Goal: Information Seeking & Learning: Learn about a topic

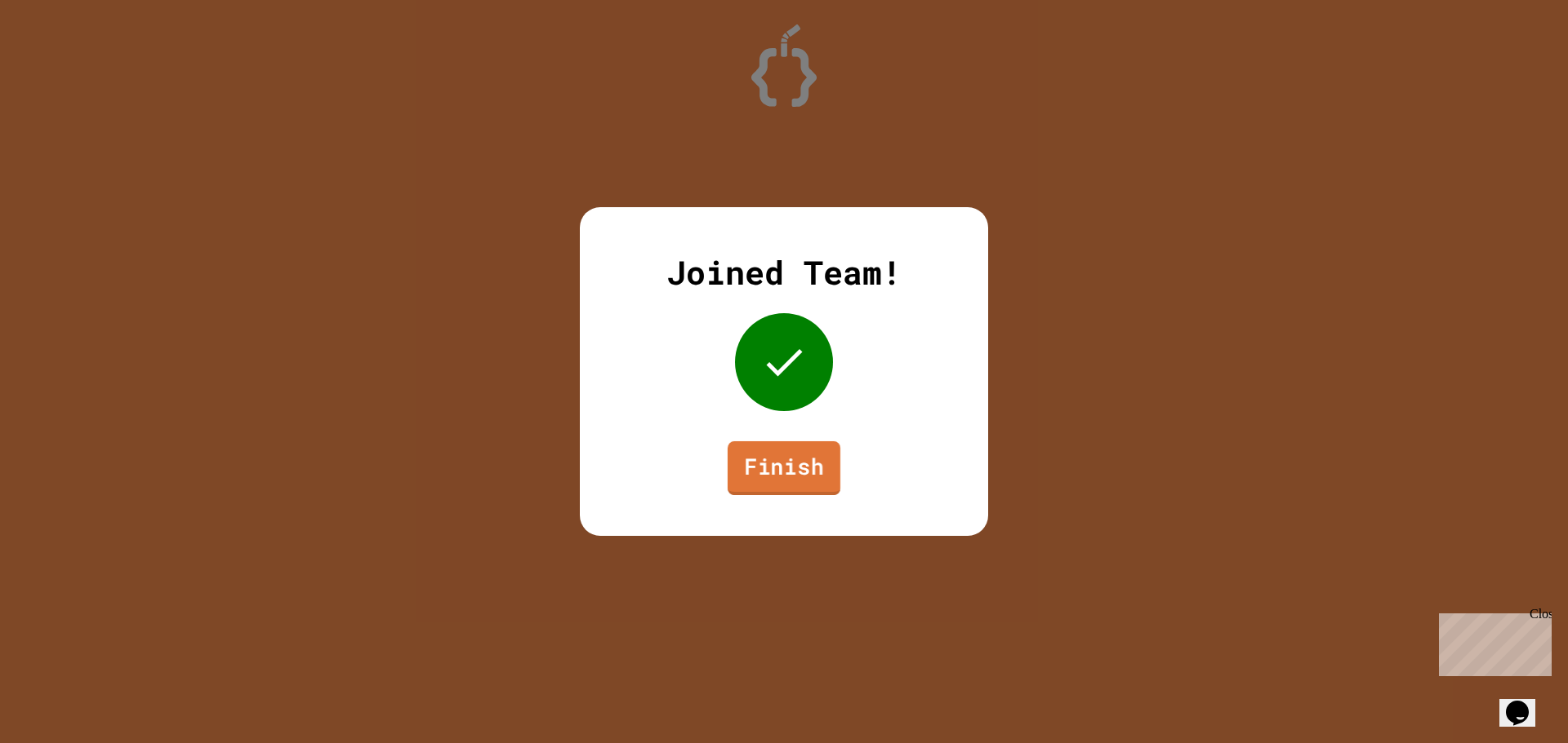
click at [797, 458] on link "Finish" at bounding box center [784, 469] width 113 height 54
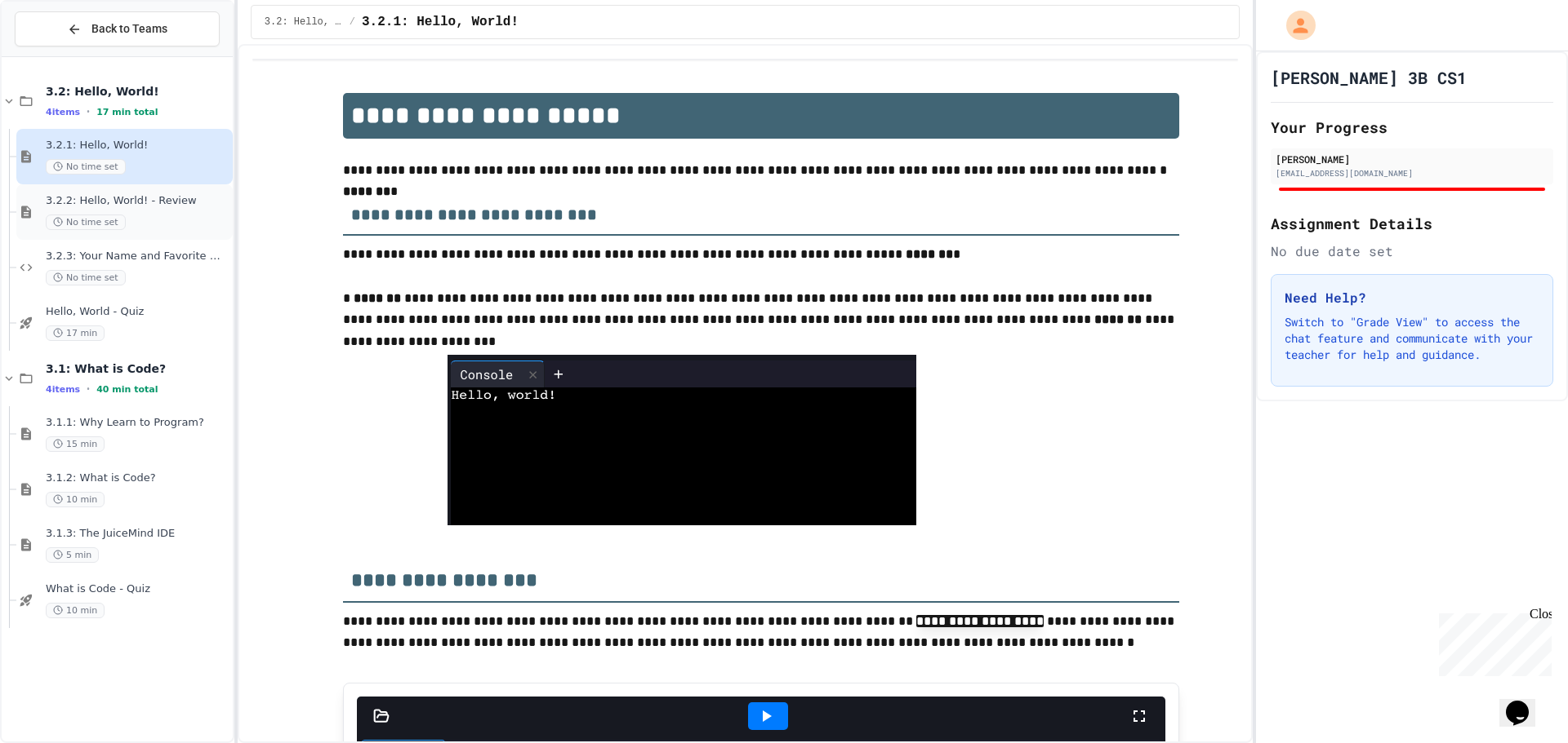
click at [159, 194] on span "3.2.2: Hello, World! - Review" at bounding box center [137, 201] width 184 height 14
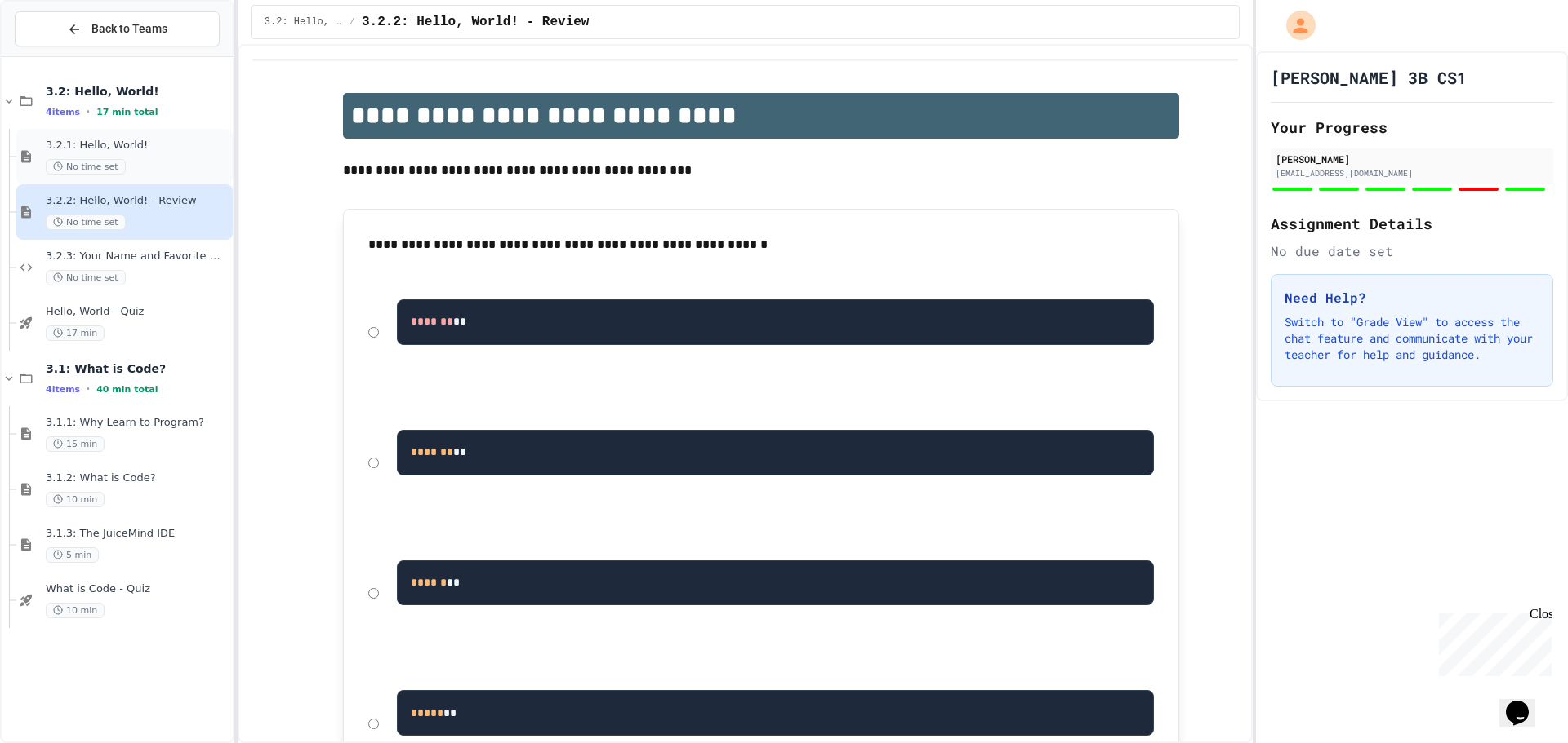
click at [170, 152] on div "3.2.1: Hello, World! No time set" at bounding box center [137, 157] width 184 height 35
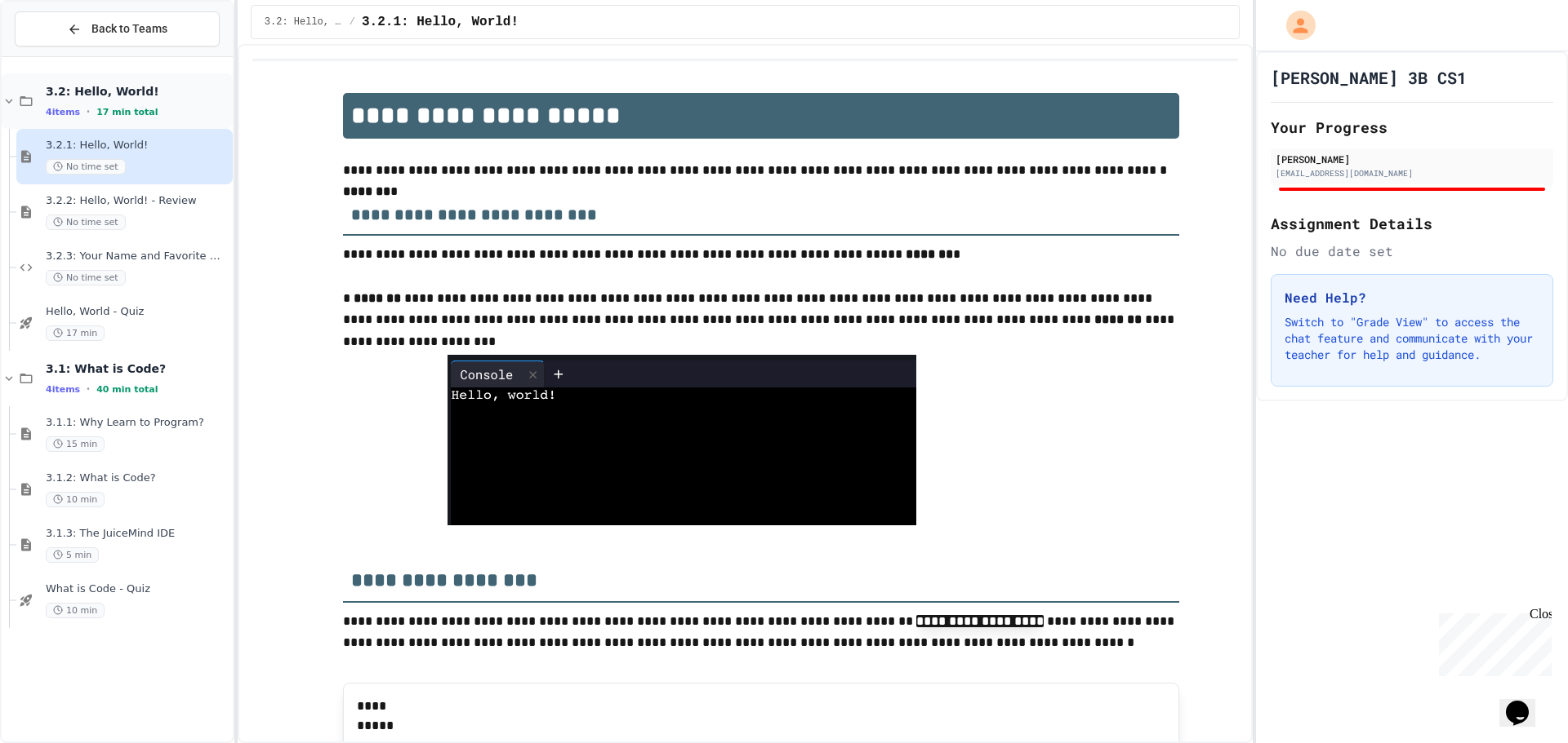
click at [135, 97] on span "3.2: Hello, World!" at bounding box center [137, 91] width 184 height 15
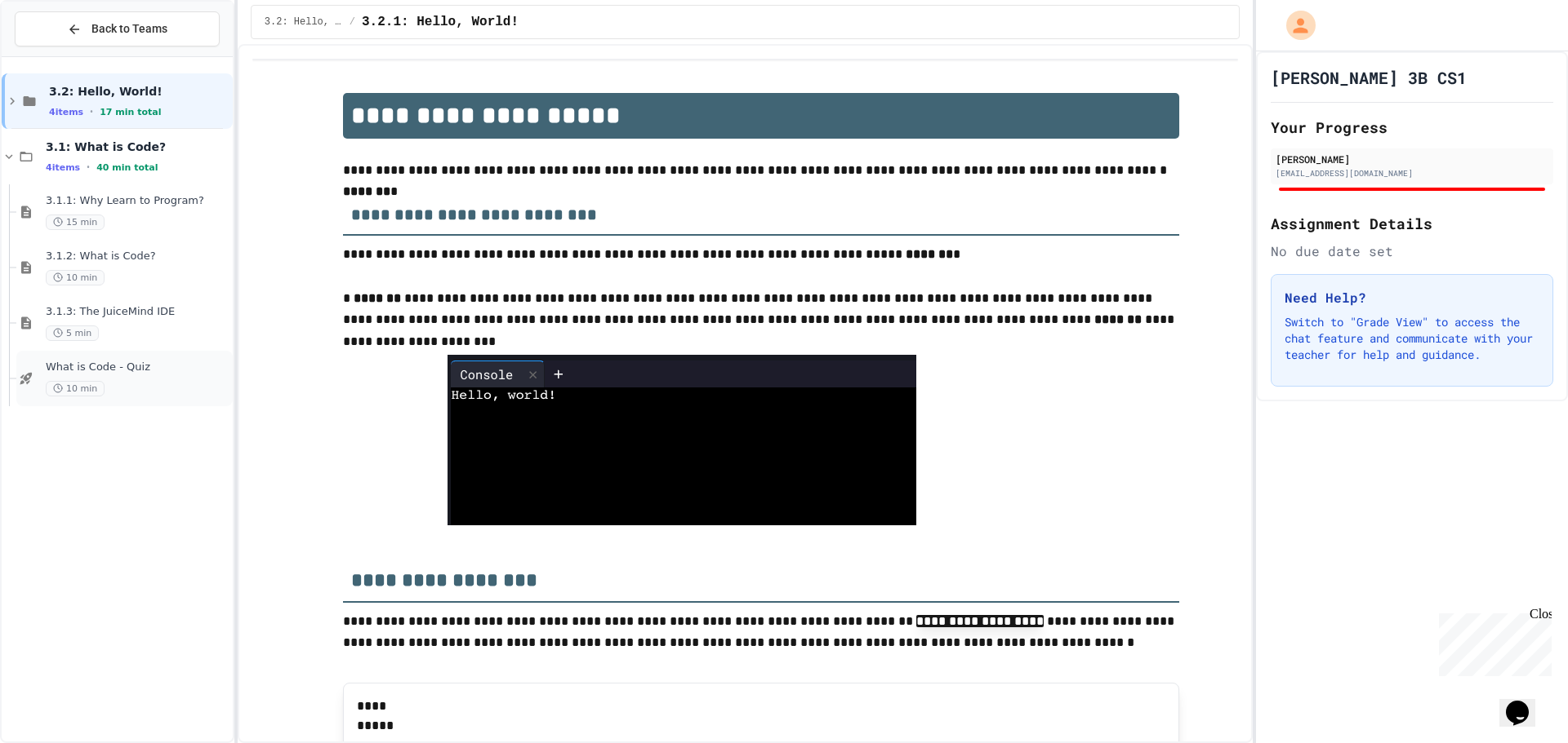
click at [148, 382] on div "10 min" at bounding box center [137, 388] width 184 height 16
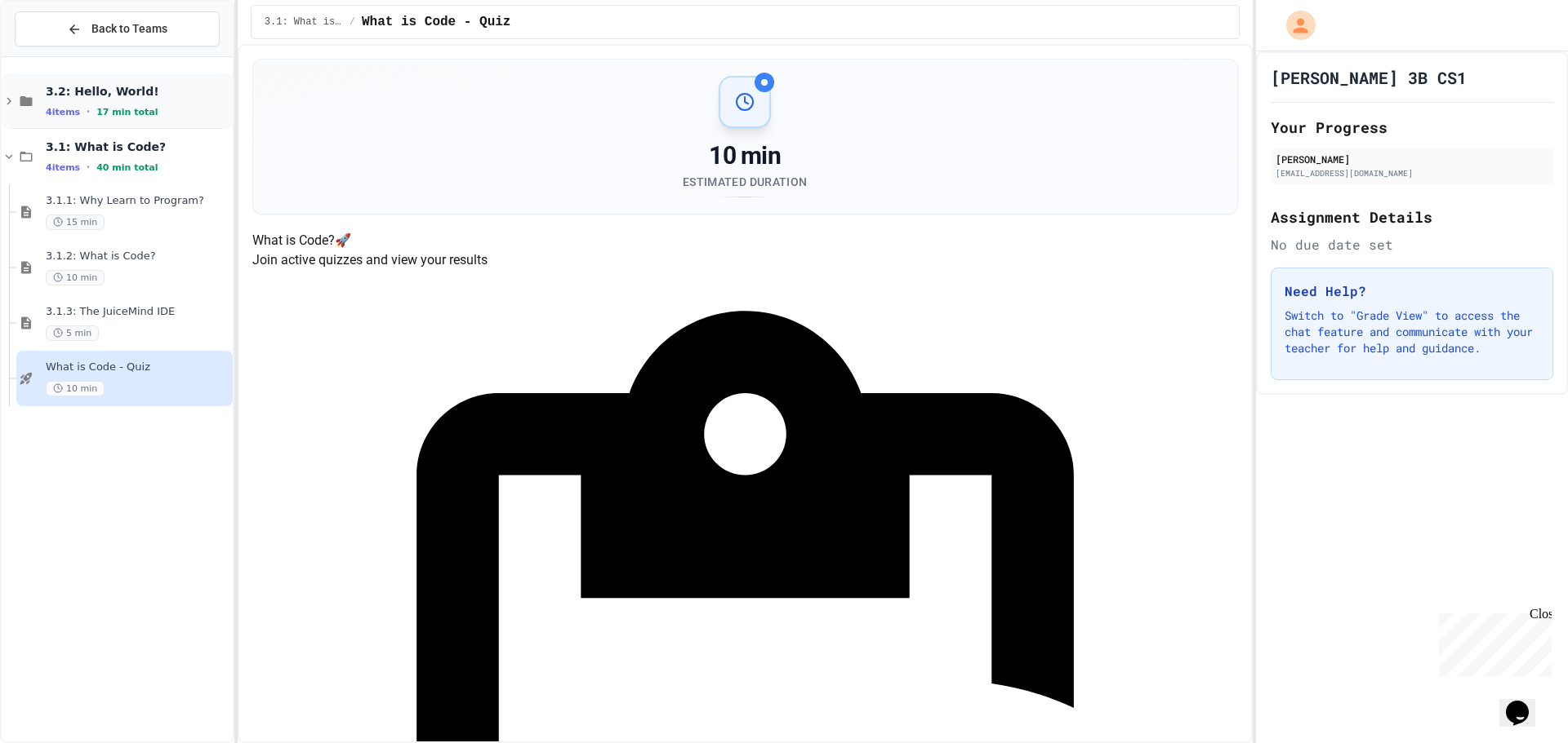
click at [146, 102] on div "3.2: Hello, World! 4 items • 17 min total" at bounding box center [137, 101] width 184 height 35
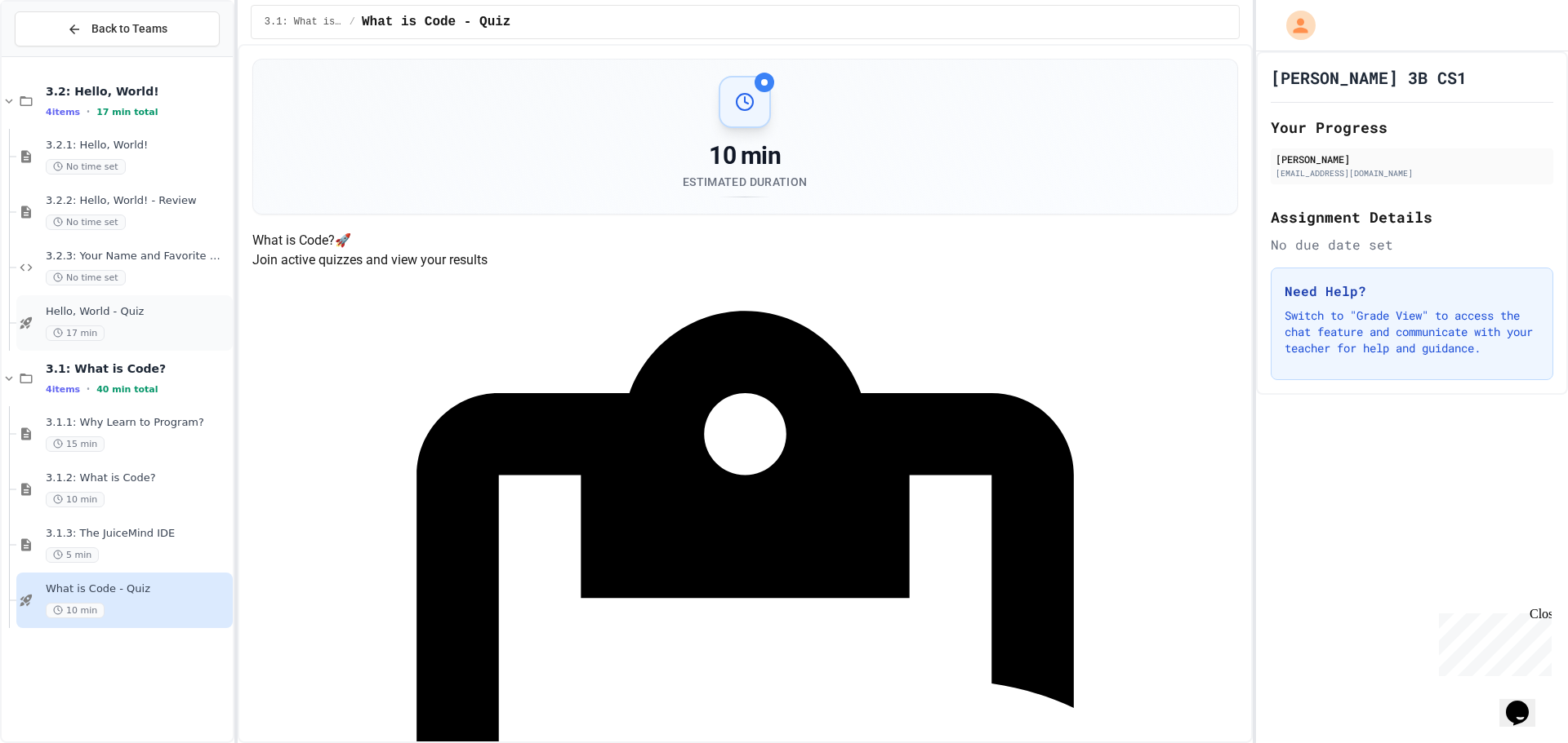
click at [97, 318] on div "Hello, World - Quiz 17 min" at bounding box center [137, 323] width 184 height 35
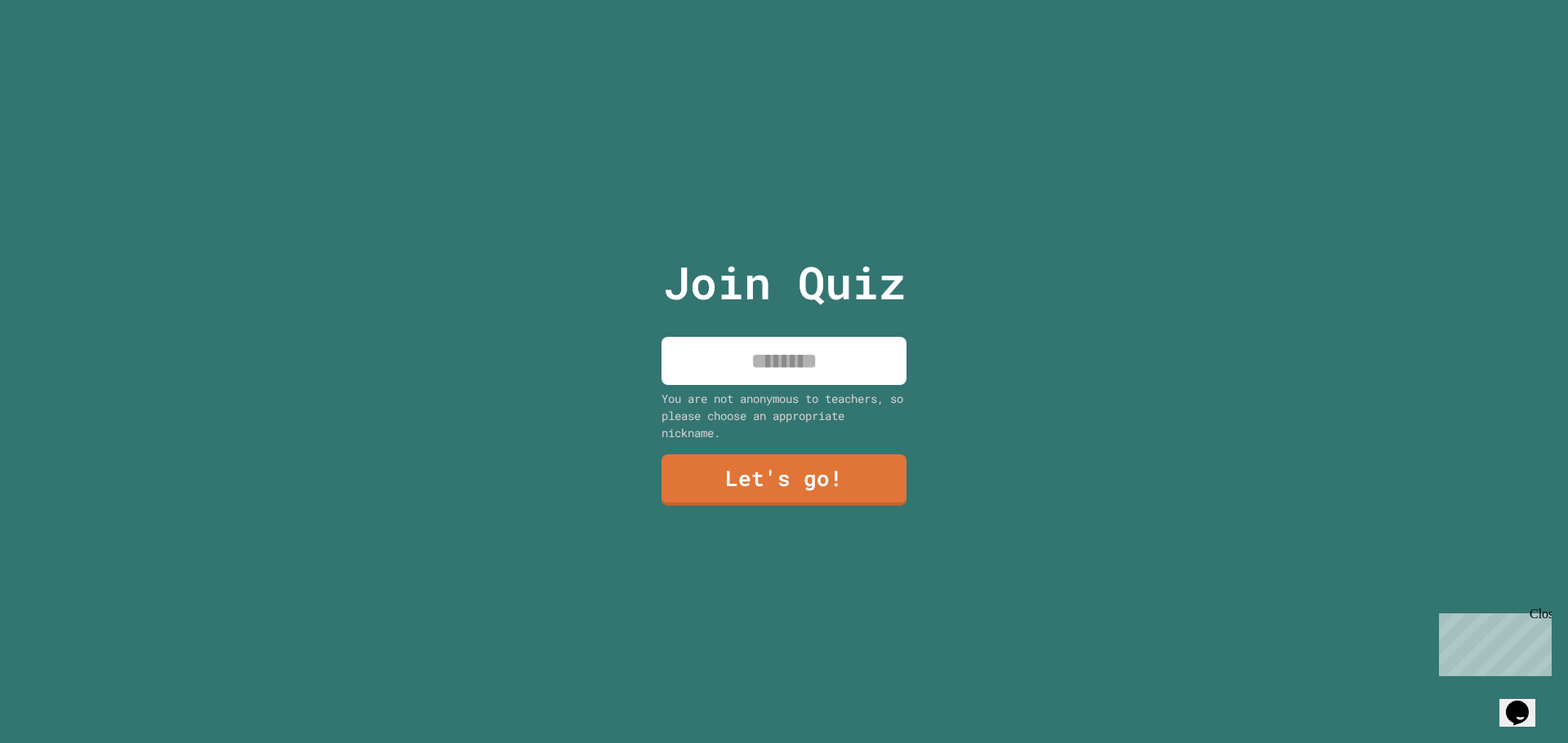
drag, startPoint x: 817, startPoint y: 366, endPoint x: 834, endPoint y: 373, distance: 18.4
click at [825, 368] on input at bounding box center [784, 361] width 245 height 49
type input "*****"
click at [815, 478] on link "Let's go!" at bounding box center [784, 479] width 239 height 54
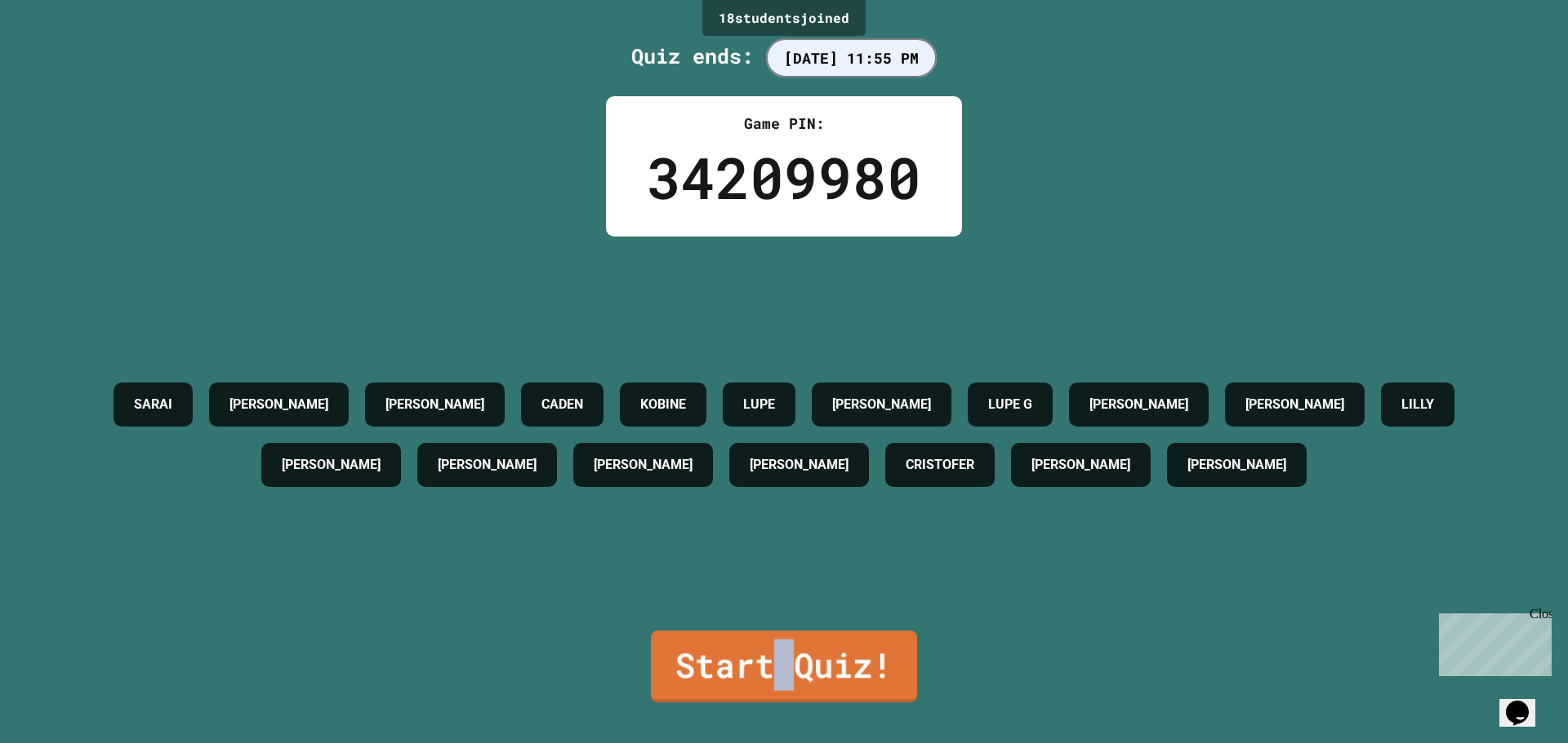
click at [770, 663] on link "Start Quiz!" at bounding box center [784, 666] width 266 height 72
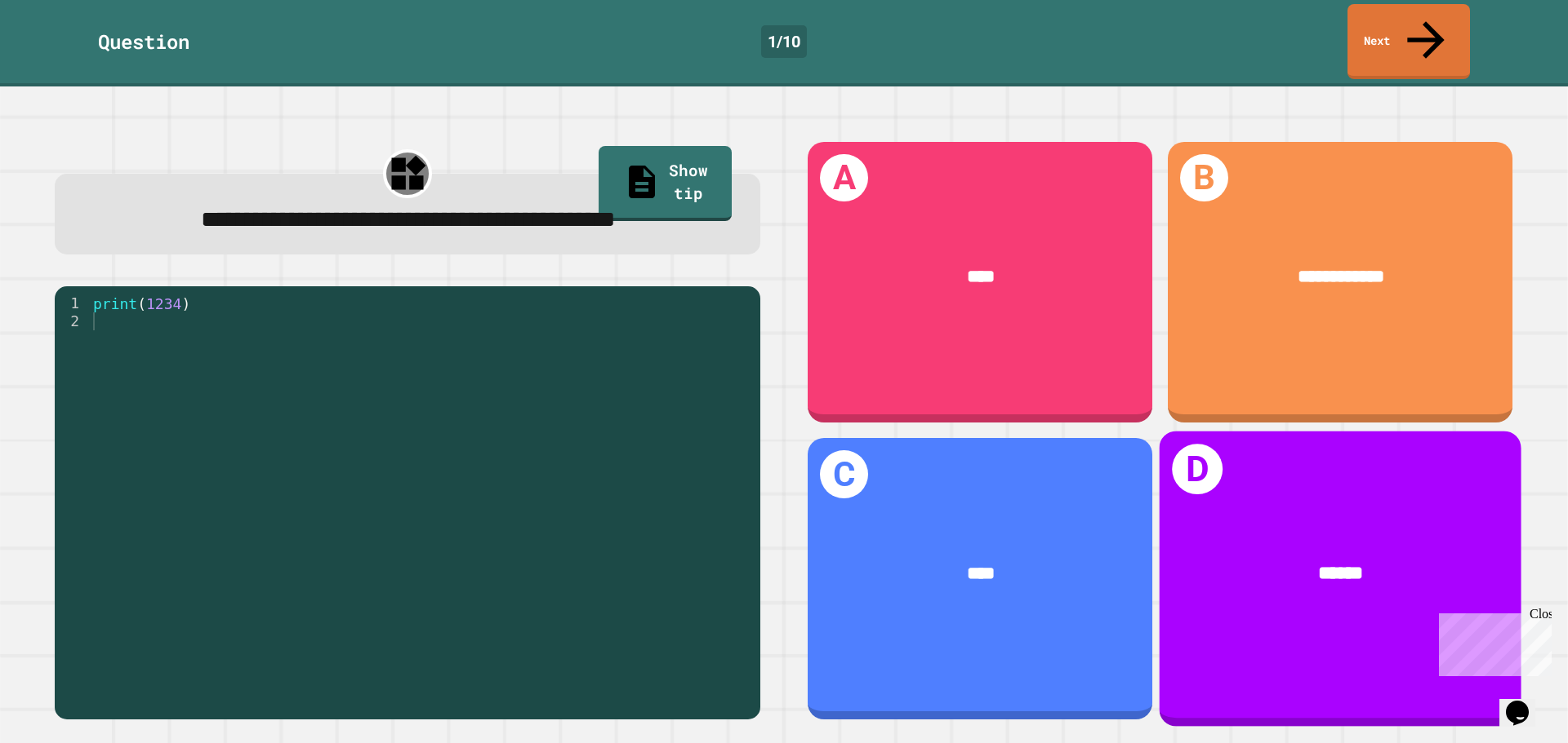
click at [1222, 604] on div "D ******" at bounding box center [1340, 580] width 361 height 295
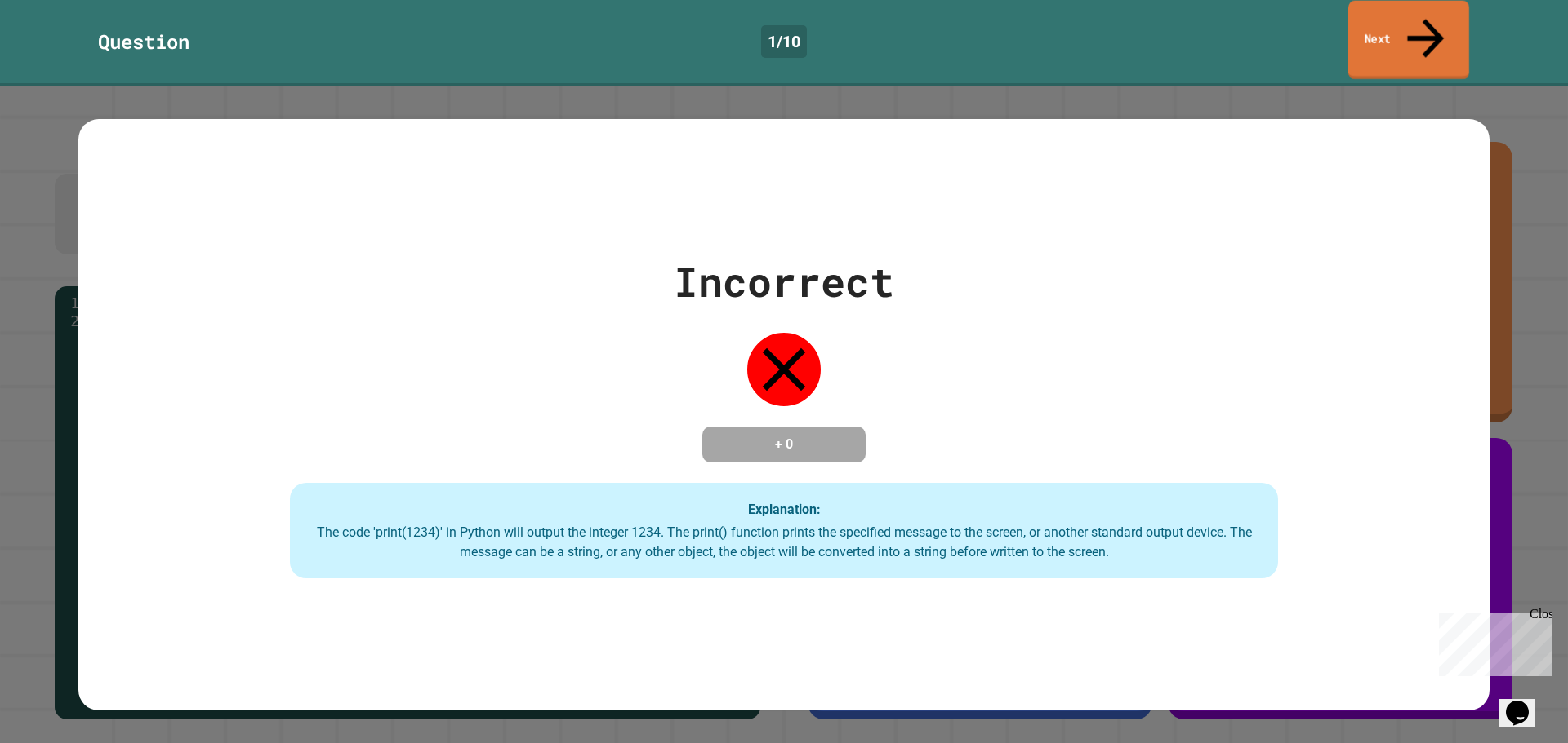
click at [1444, 22] on link "Next" at bounding box center [1407, 40] width 120 height 79
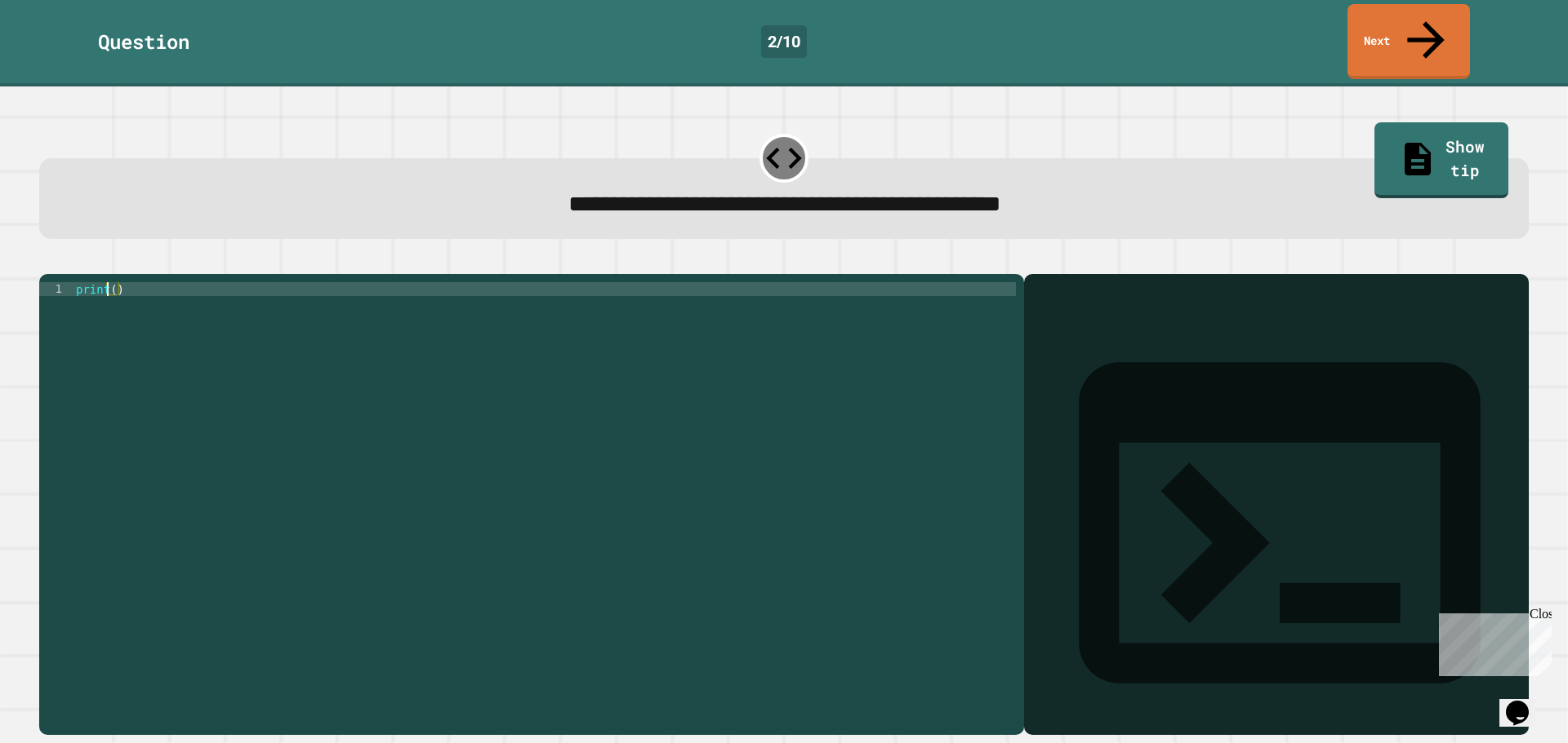
click at [108, 283] on div "print ( )" at bounding box center [544, 505] width 943 height 444
click at [112, 283] on div "print ( )" at bounding box center [544, 505] width 943 height 444
type textarea "**********"
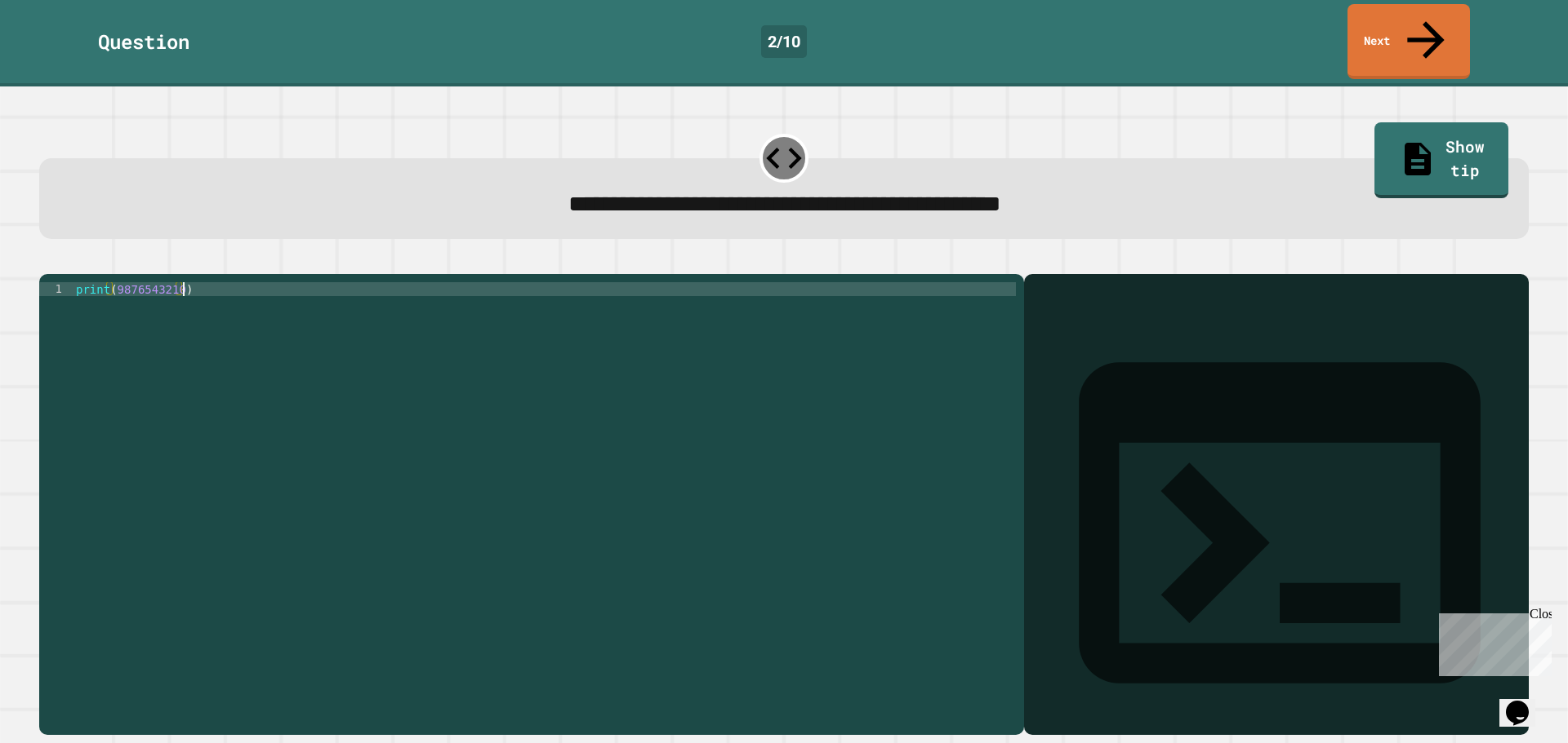
click at [562, 413] on div "print ( 9876543210 )" at bounding box center [544, 505] width 943 height 444
click at [429, 283] on div "print ( 9876543210 )" at bounding box center [544, 505] width 943 height 444
drag, startPoint x: 846, startPoint y: 269, endPoint x: 996, endPoint y: 299, distance: 153.0
click at [991, 300] on div "print ( 9876543210 )" at bounding box center [544, 505] width 943 height 444
click at [1079, 363] on icon at bounding box center [1279, 524] width 402 height 321
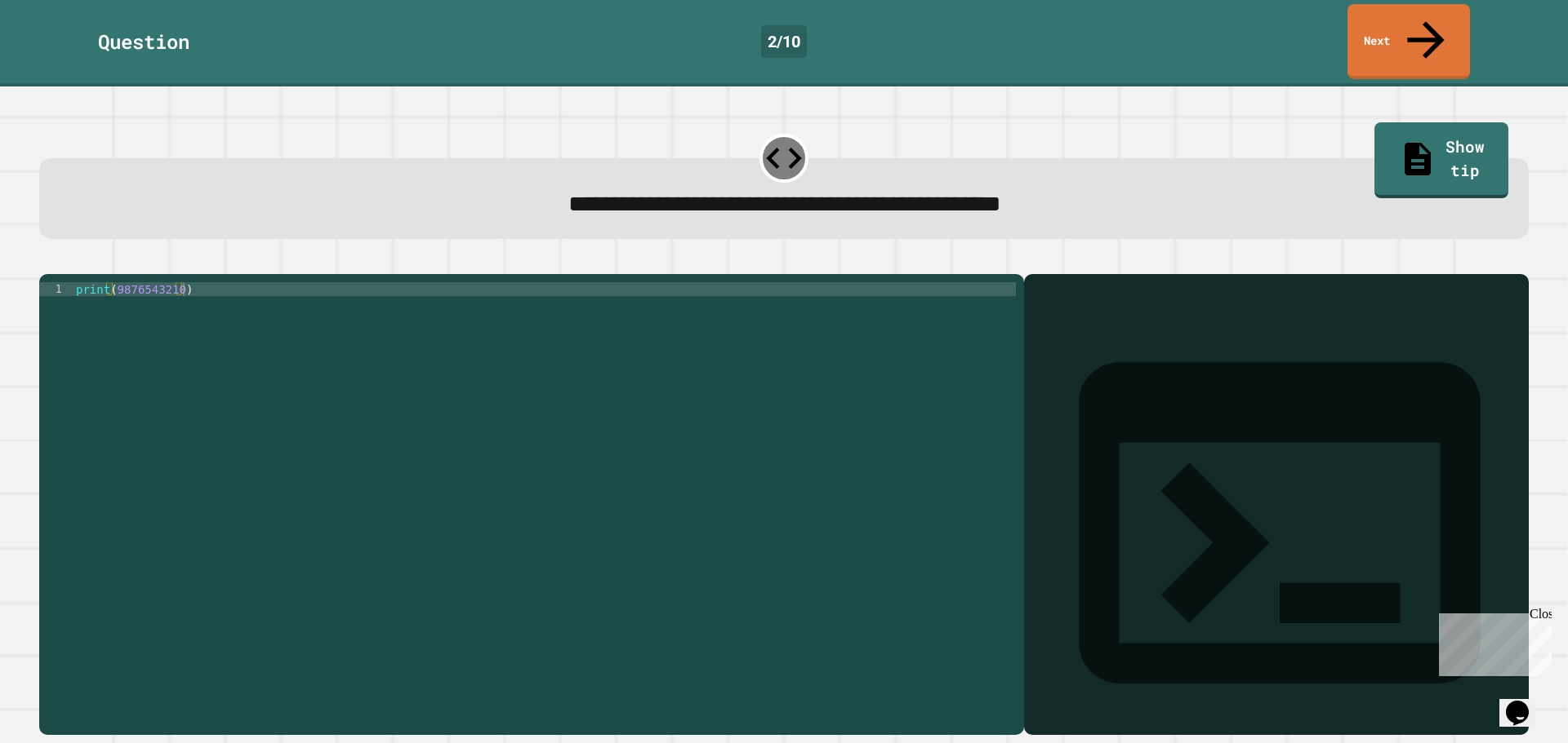
click at [1038, 283] on icon at bounding box center [1279, 524] width 482 height 482
drag, startPoint x: 1038, startPoint y: 279, endPoint x: 987, endPoint y: 311, distance: 60.2
click at [1050, 299] on div "Output shell" at bounding box center [1276, 534] width 504 height 519
click at [48, 261] on icon "button" at bounding box center [48, 261] width 0 height 0
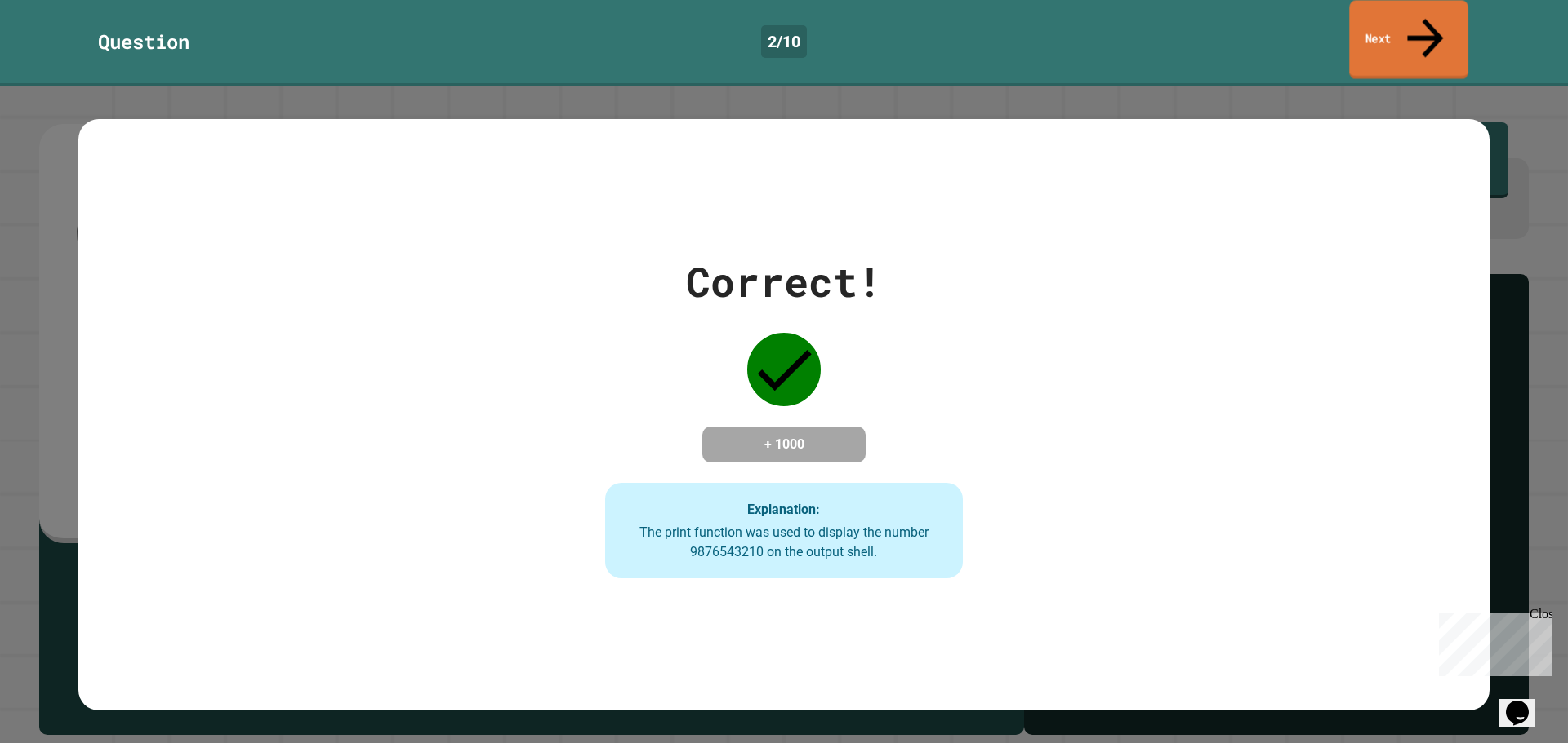
click at [1418, 19] on icon at bounding box center [1425, 38] width 54 height 58
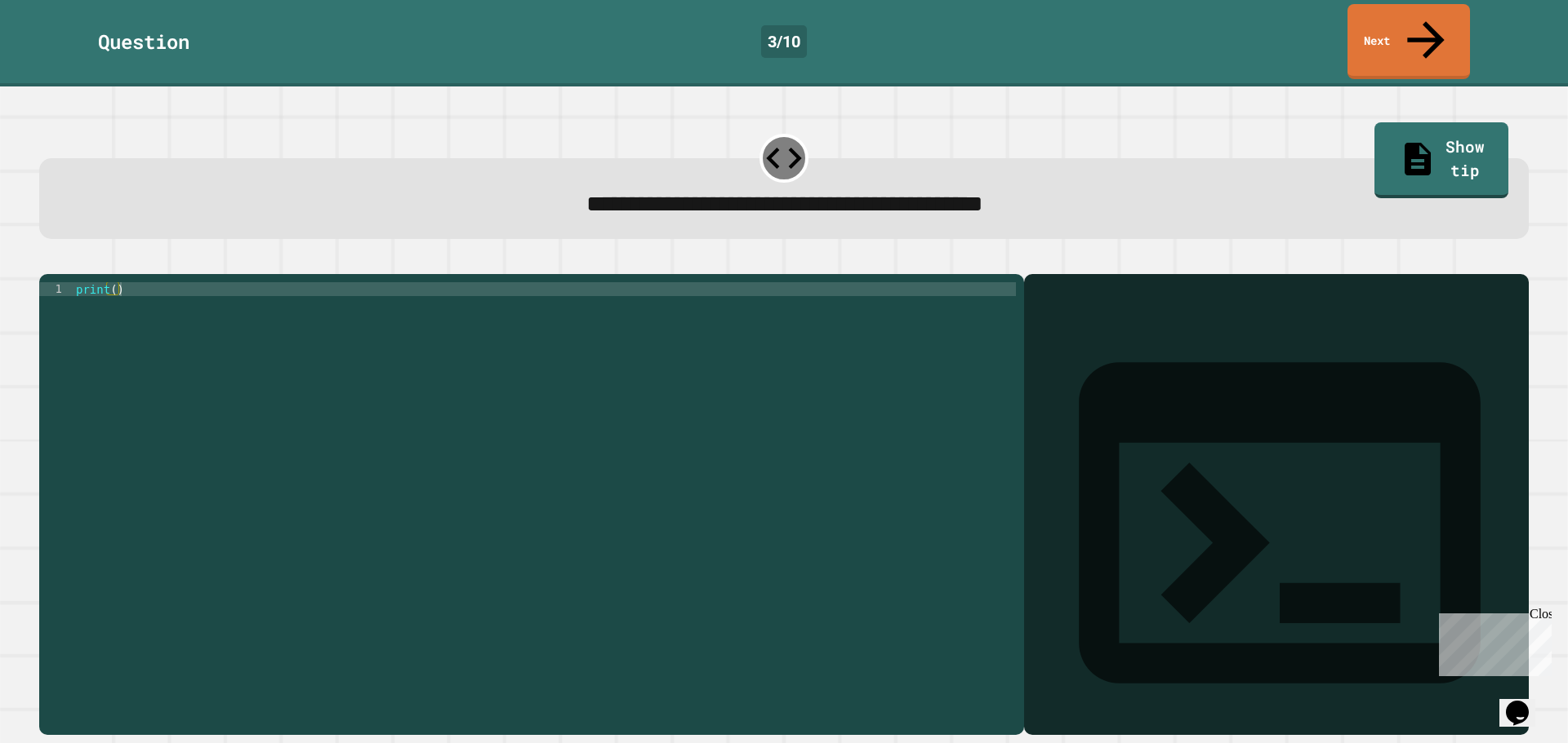
click at [112, 283] on div "print ( )" at bounding box center [544, 505] width 943 height 444
type textarea "**********"
drag, startPoint x: 78, startPoint y: 237, endPoint x: 92, endPoint y: 241, distance: 14.6
click at [83, 255] on div at bounding box center [784, 264] width 1490 height 20
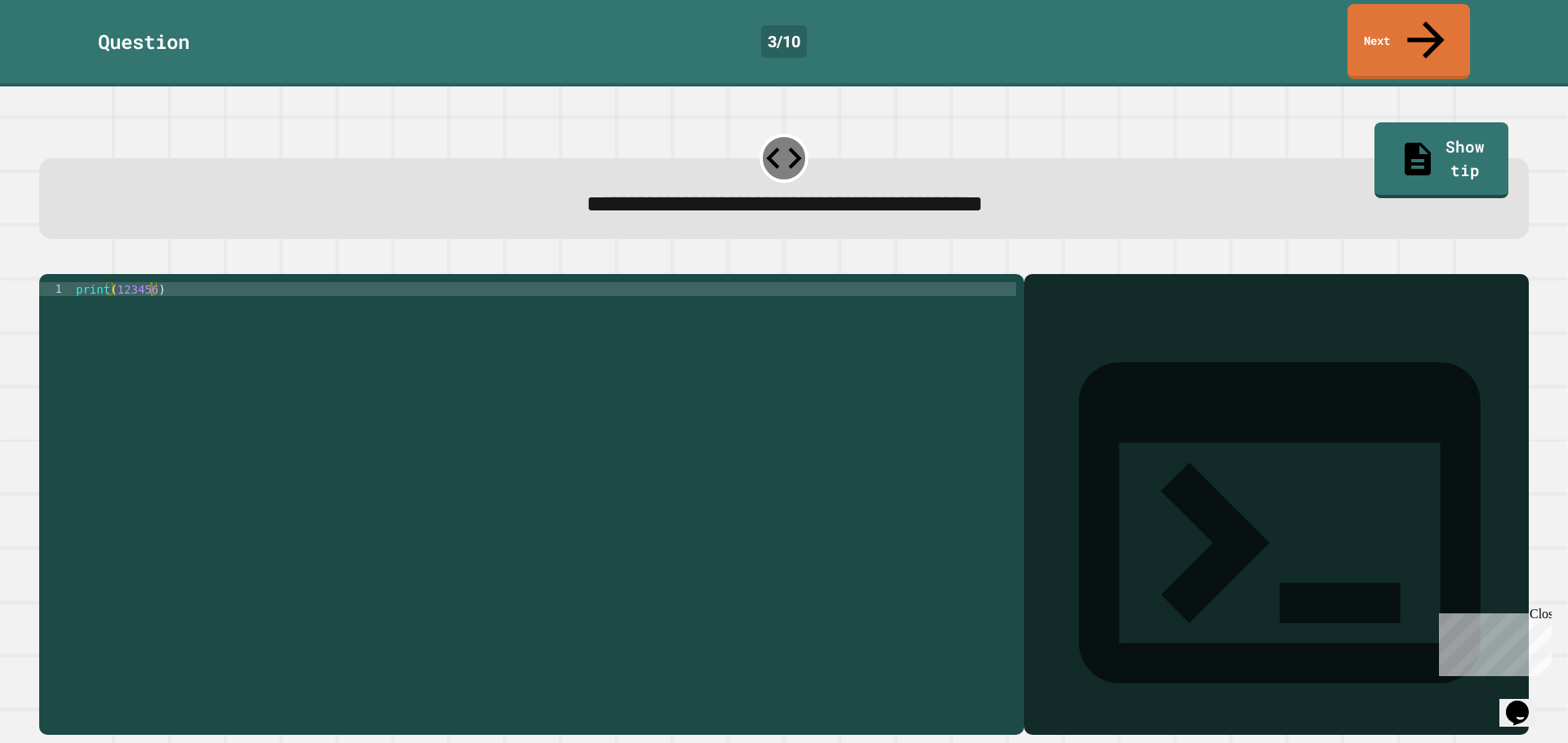
click at [48, 261] on button "button" at bounding box center [48, 261] width 0 height 0
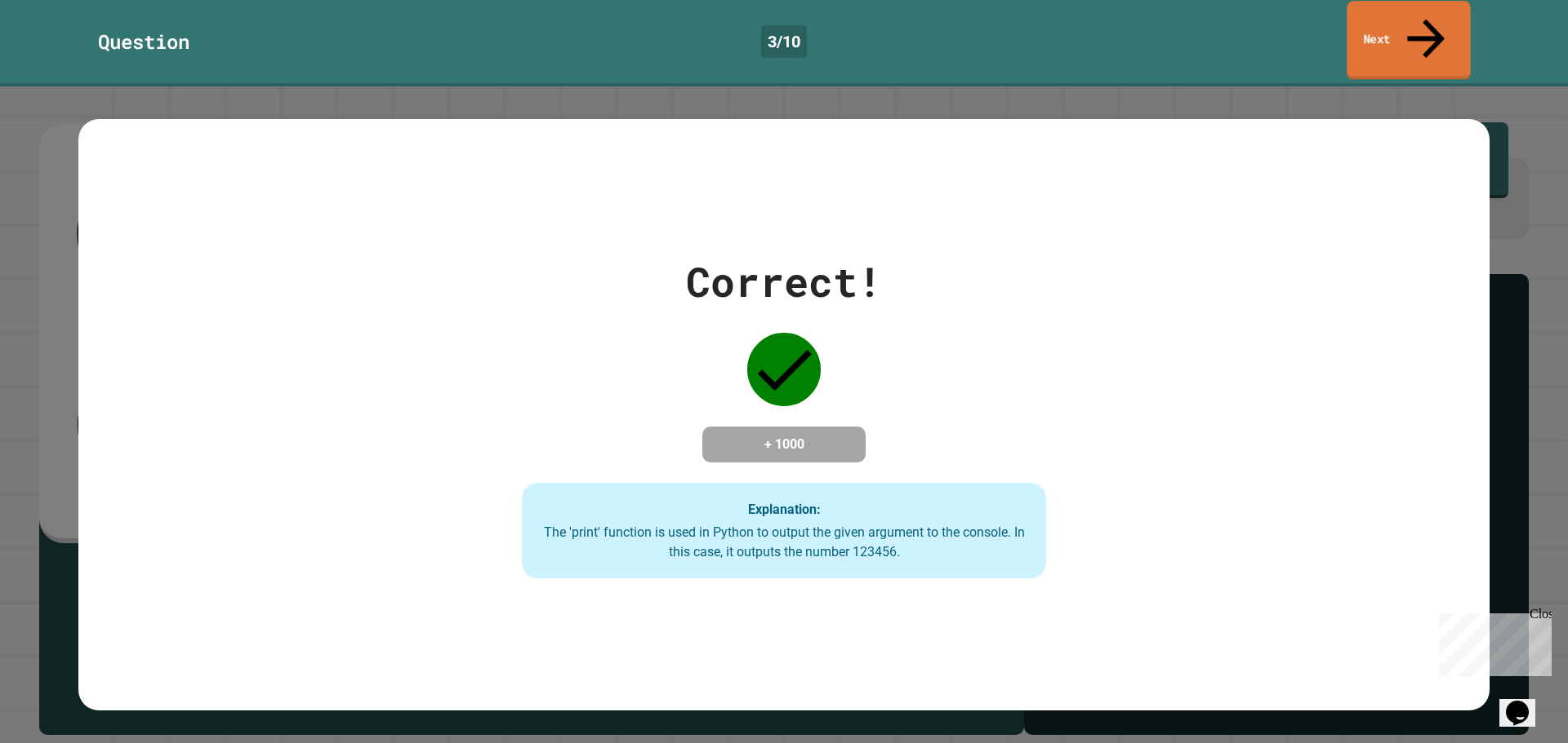
click at [1394, 11] on link "Next" at bounding box center [1408, 40] width 123 height 79
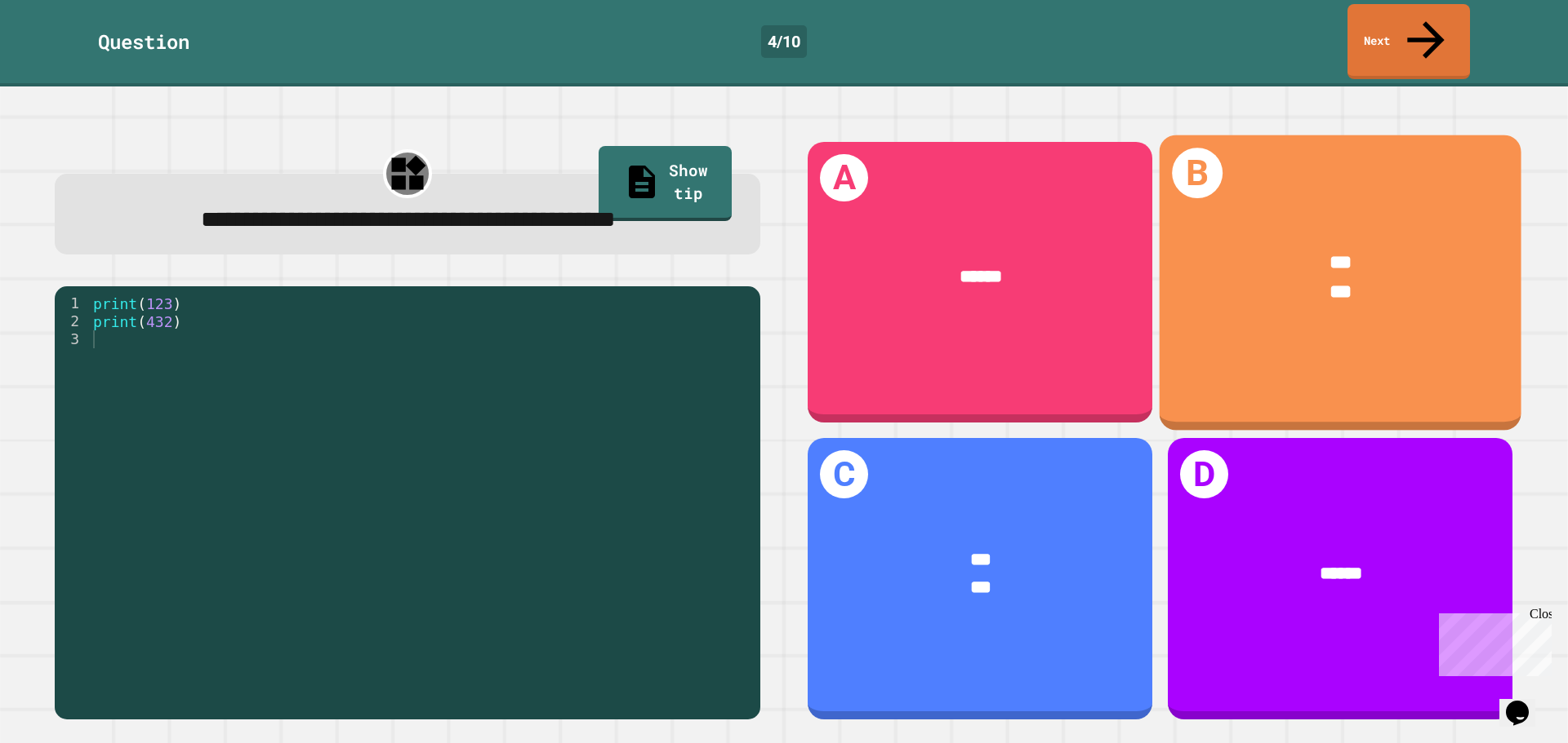
click at [1341, 211] on div "*** ***" at bounding box center [1340, 277] width 361 height 133
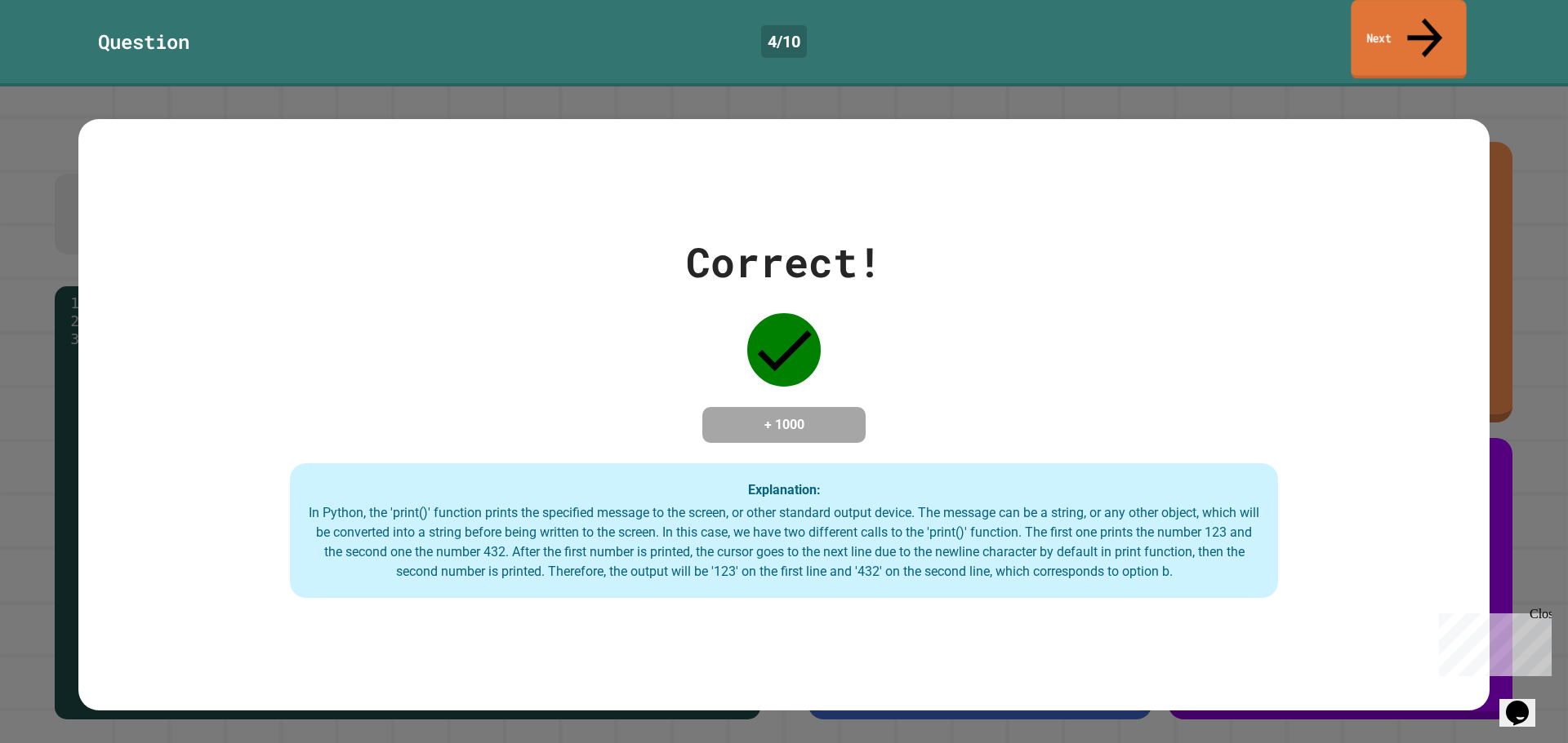
click at [1448, 20] on link "Next" at bounding box center [1407, 39] width 115 height 79
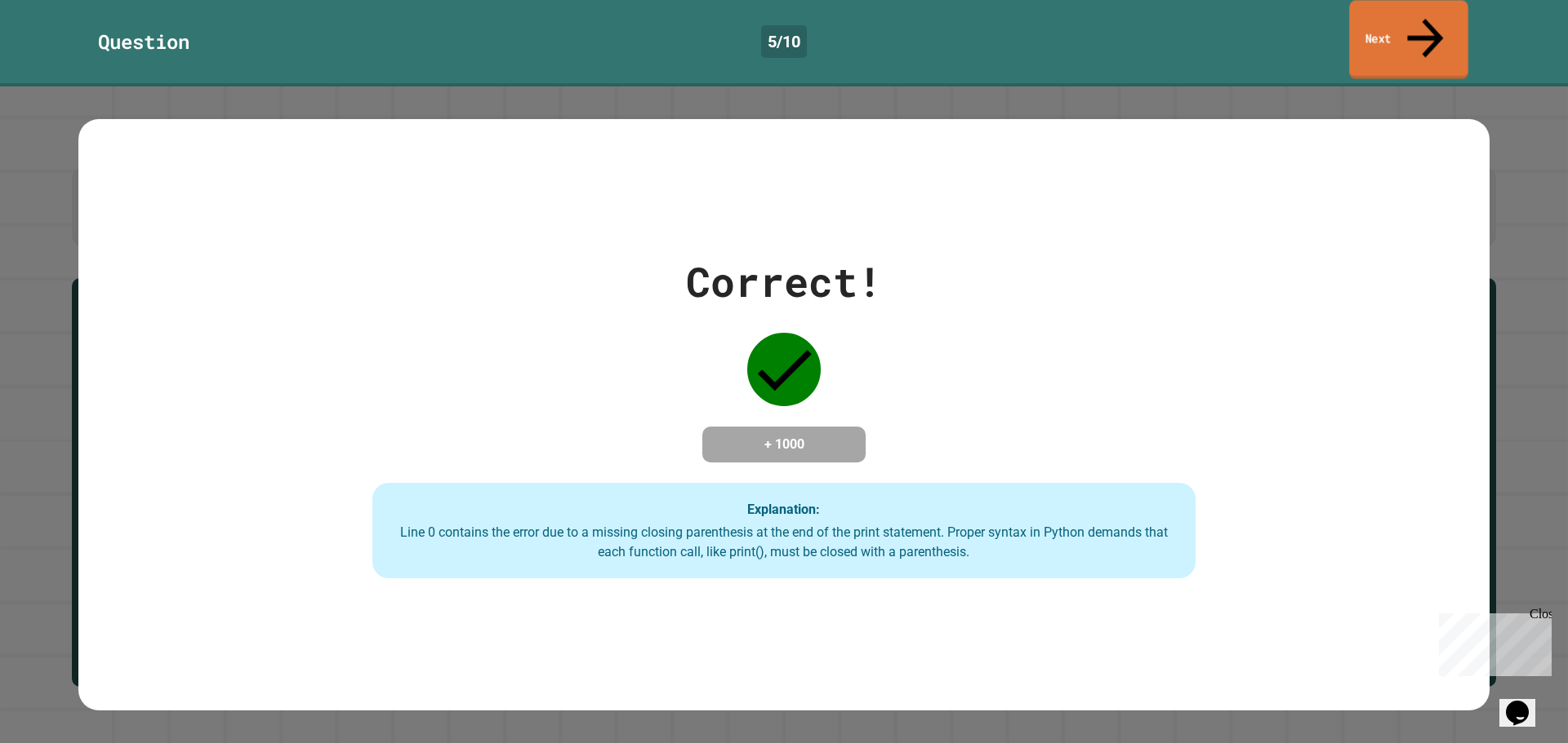
click at [1455, 18] on link "Next" at bounding box center [1408, 39] width 120 height 79
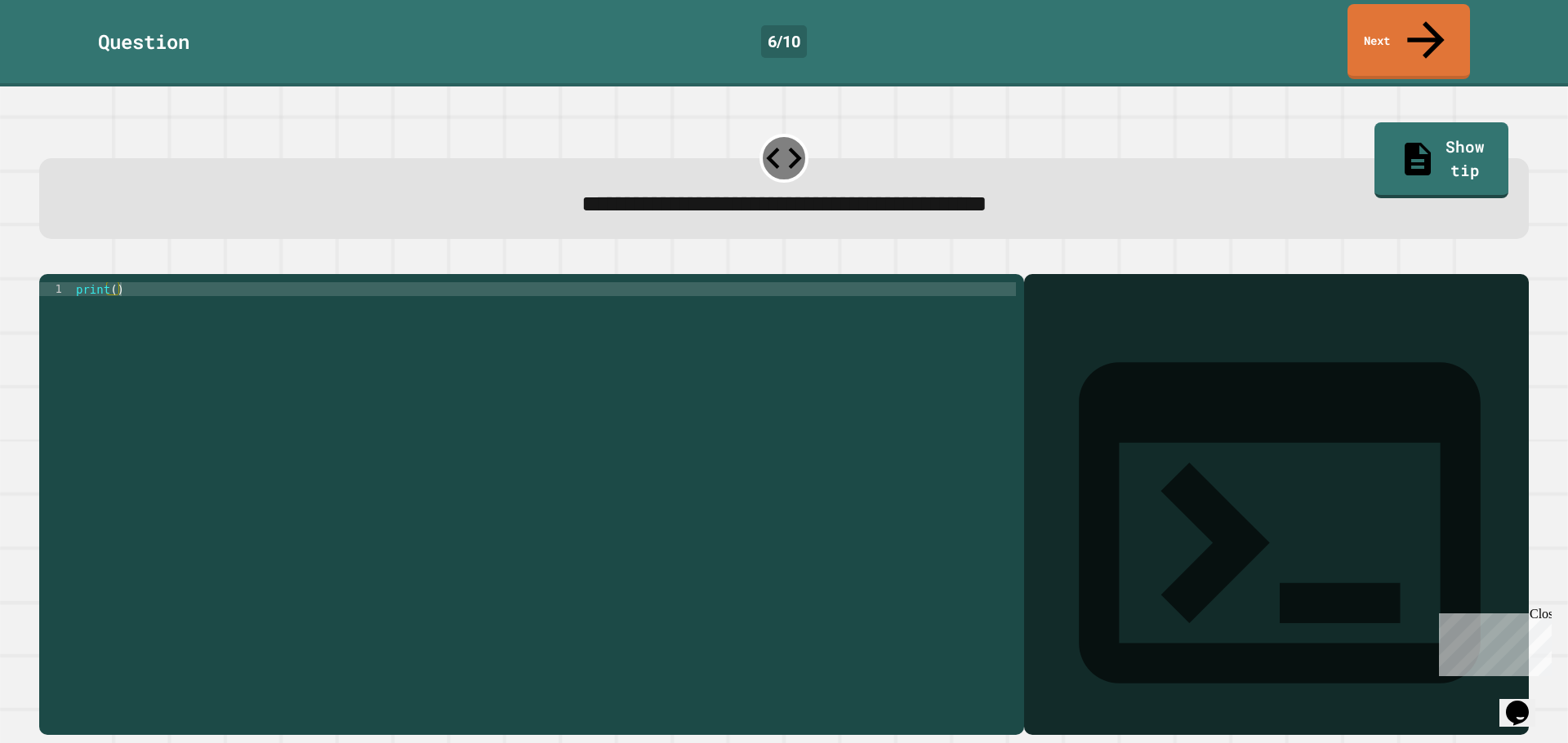
click at [113, 283] on div "print ( )" at bounding box center [544, 505] width 943 height 444
type textarea "**********"
click at [48, 261] on icon "button" at bounding box center [48, 261] width 0 height 0
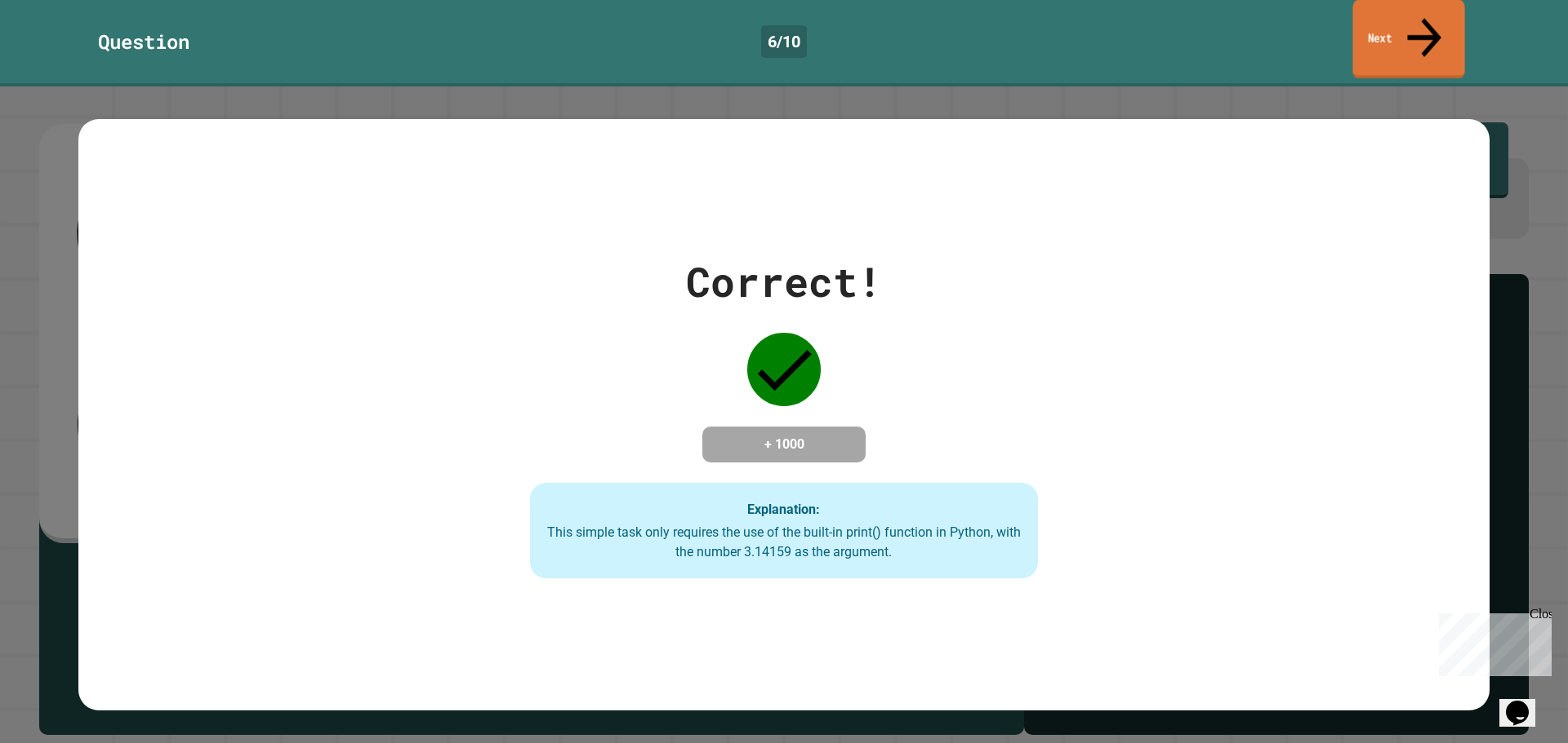
click at [1401, 17] on link "Next" at bounding box center [1408, 39] width 112 height 79
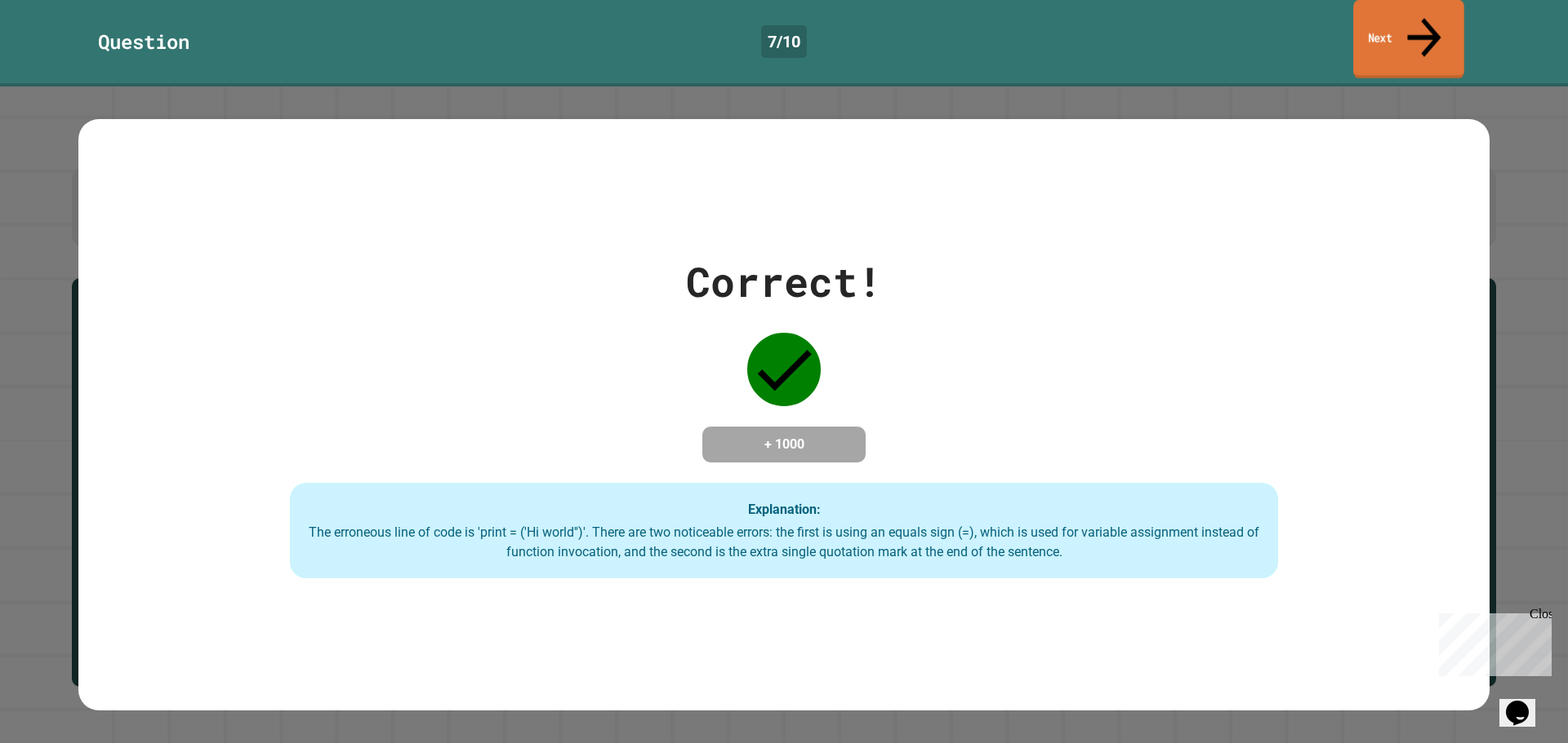
click at [1434, 8] on link "Next" at bounding box center [1408, 39] width 111 height 79
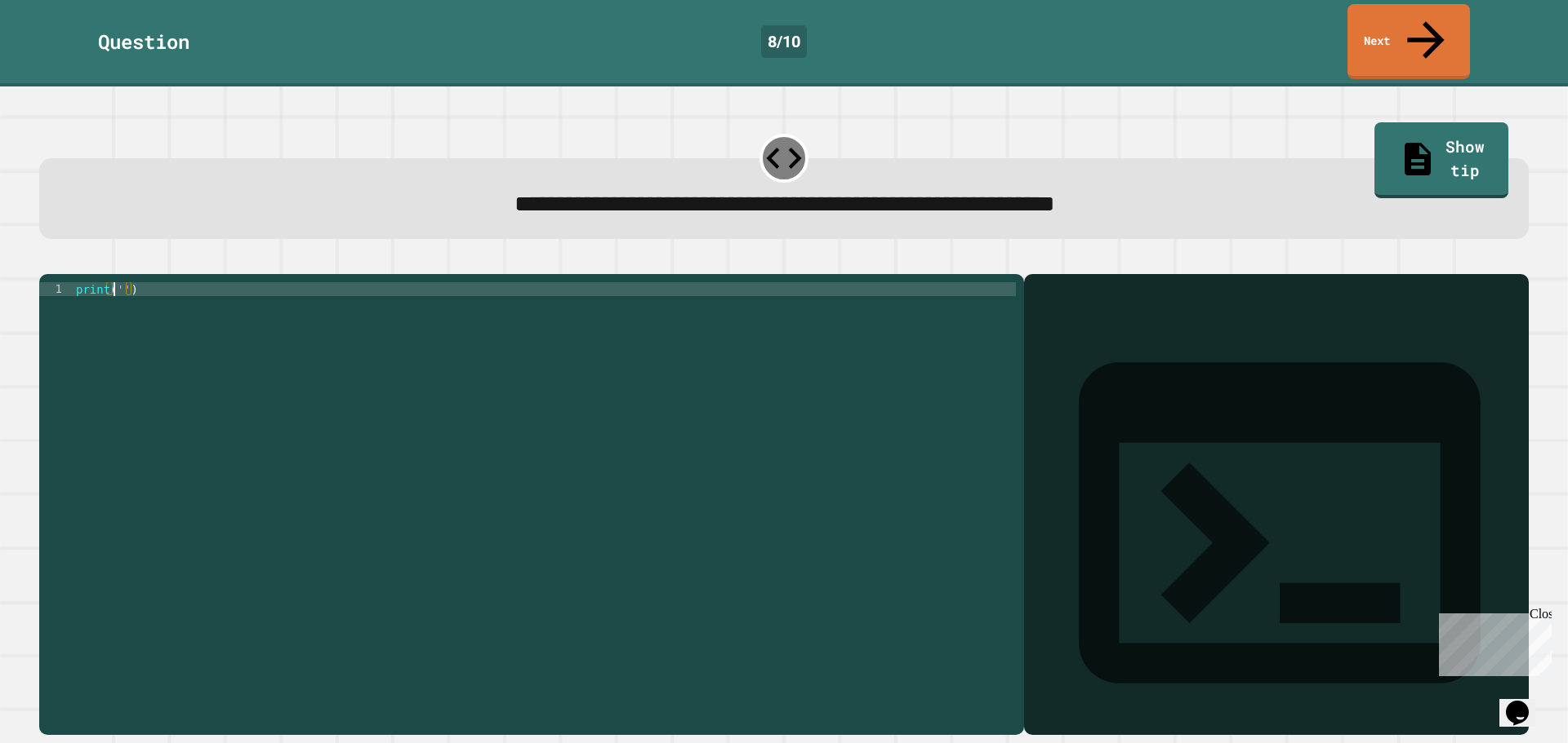
click at [115, 283] on div "print ( '' )" at bounding box center [544, 505] width 943 height 444
click at [120, 283] on div "print ( '' )" at bounding box center [544, 505] width 943 height 444
click at [250, 291] on div "print ( 'It' s a beautiful day )" at bounding box center [544, 505] width 943 height 444
click at [239, 283] on div "print ( 'It' s a beautiful day )" at bounding box center [544, 505] width 943 height 444
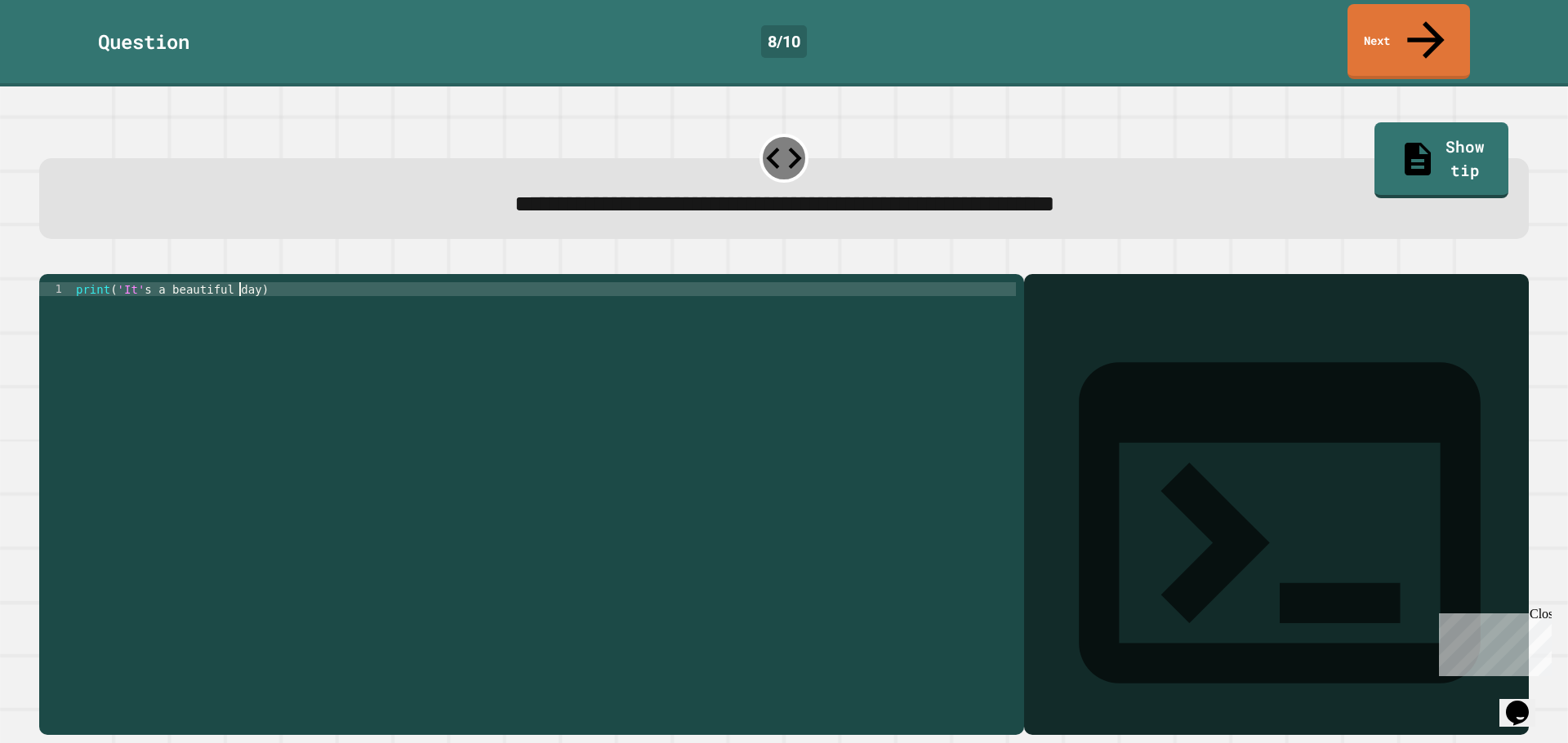
click at [242, 283] on div "print ( 'It' s a beautiful day )" at bounding box center [544, 505] width 943 height 444
click at [244, 283] on div "print ( 'It' s a beautiful day )" at bounding box center [544, 505] width 943 height 444
click at [48, 261] on button "button" at bounding box center [48, 261] width 0 height 0
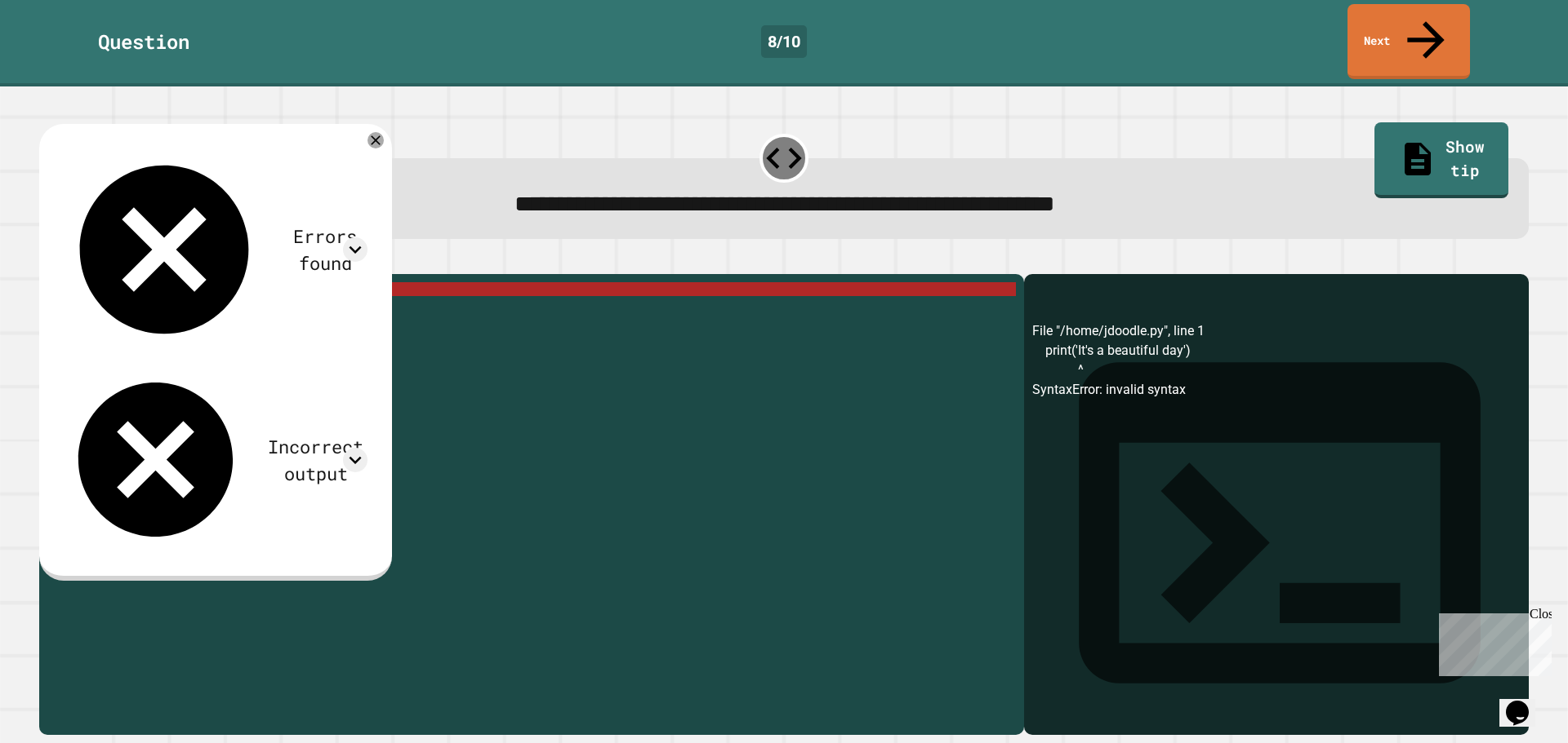
click at [252, 283] on div "print ( 'It' s a beautiful day ')" at bounding box center [544, 505] width 943 height 444
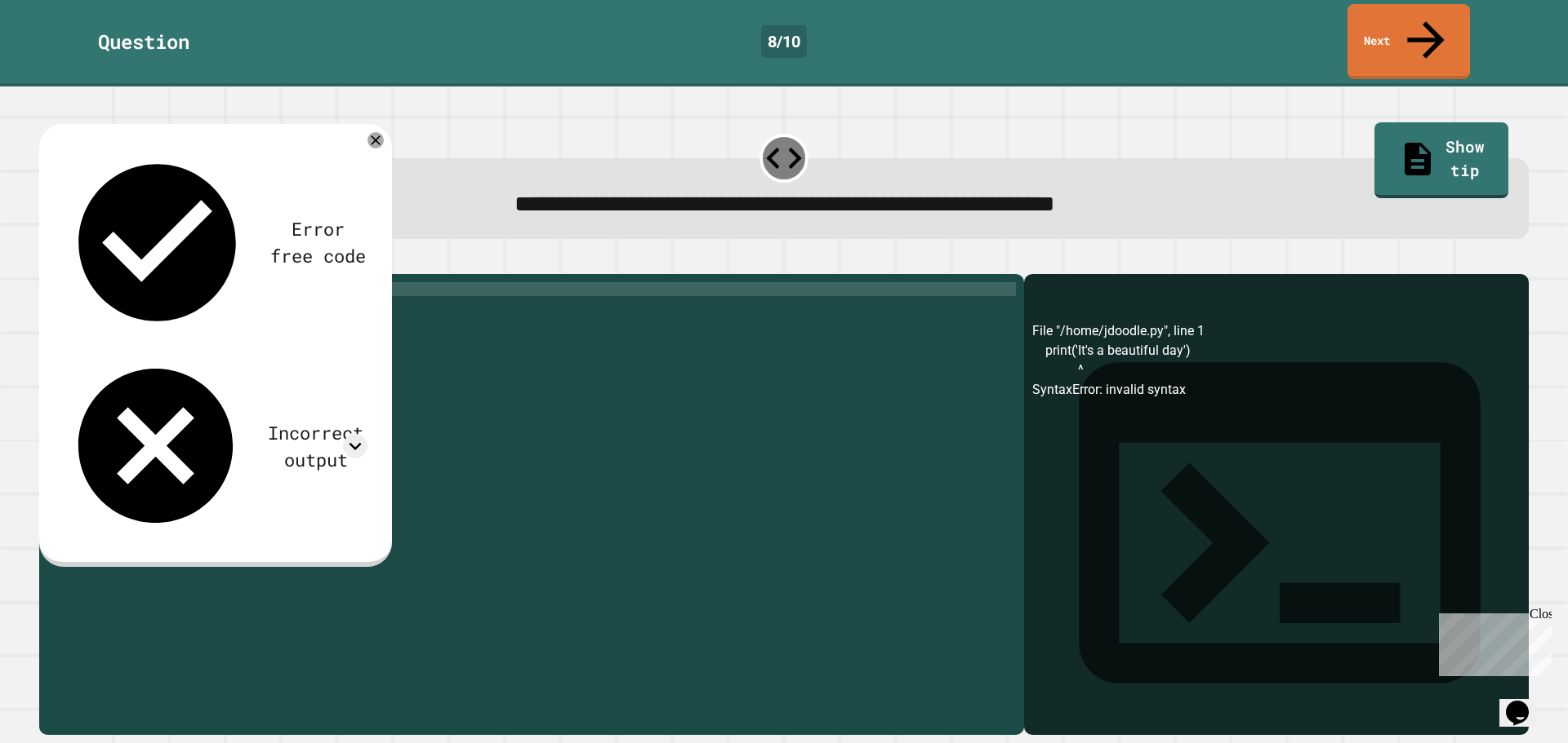
scroll to position [0, 12]
click at [111, 283] on div "print ( 'It' s a beautiful day '")" at bounding box center [544, 505] width 943 height 444
click at [255, 283] on div "print ( "'It's a beautiful day'" )" at bounding box center [544, 505] width 943 height 444
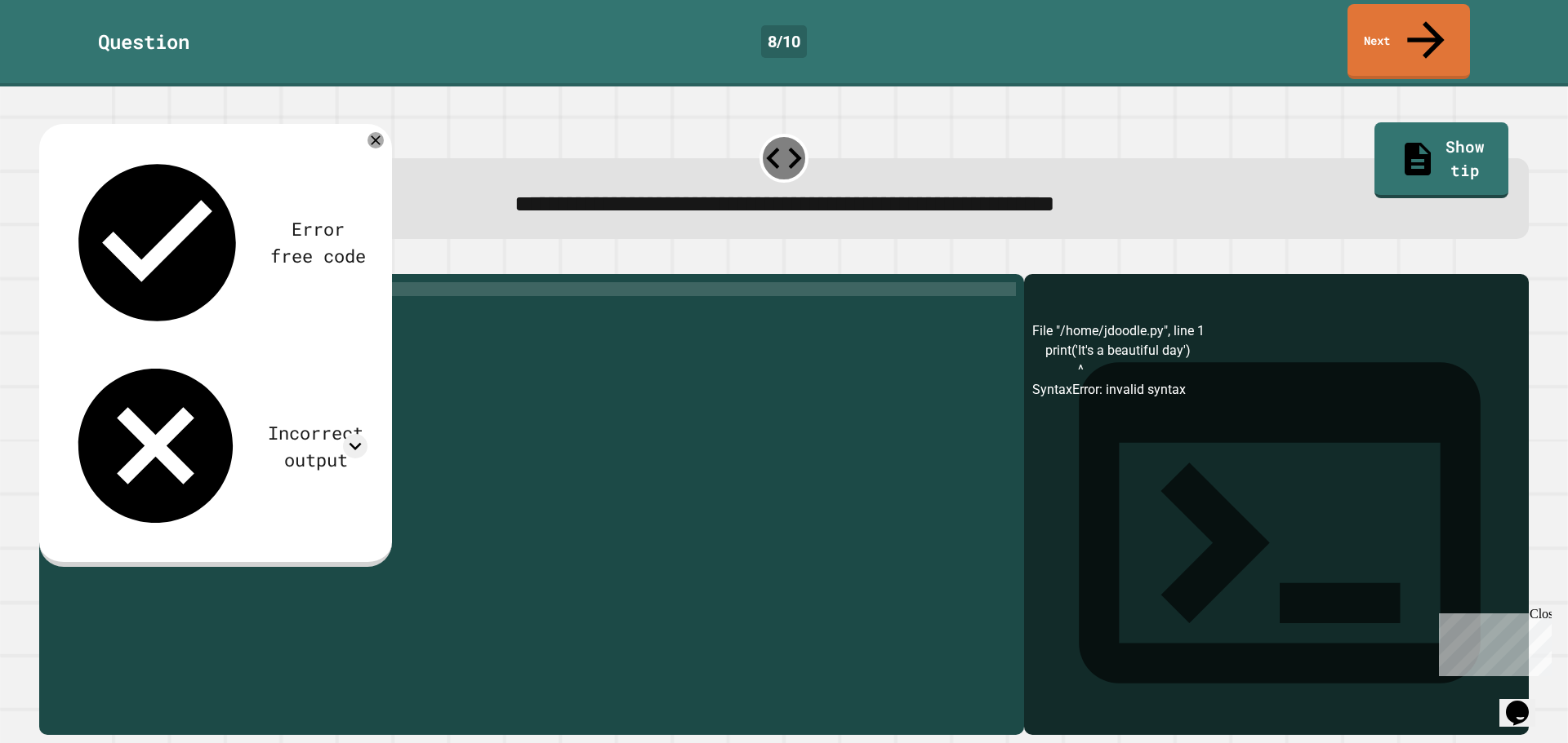
click at [231, 283] on div "print ( "'It's a beautiful day'" )" at bounding box center [544, 505] width 943 height 444
click at [257, 283] on div "print ( "'It's a beautiful day'" )" at bounding box center [544, 505] width 943 height 444
click at [127, 283] on div "print ( "'It's a beautiful day" )" at bounding box center [544, 505] width 943 height 444
type textarea "**********"
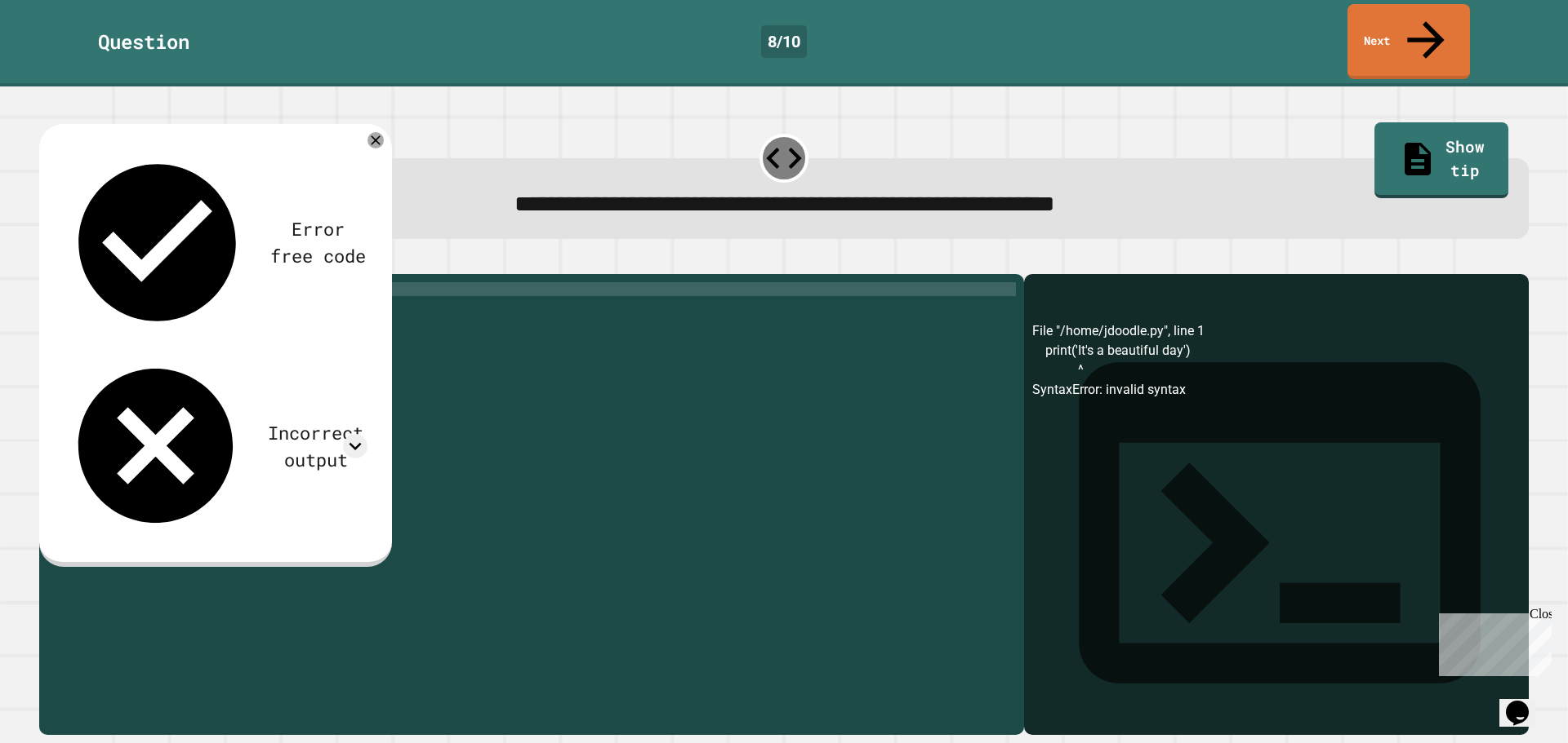
click at [48, 261] on icon "button" at bounding box center [48, 261] width 0 height 0
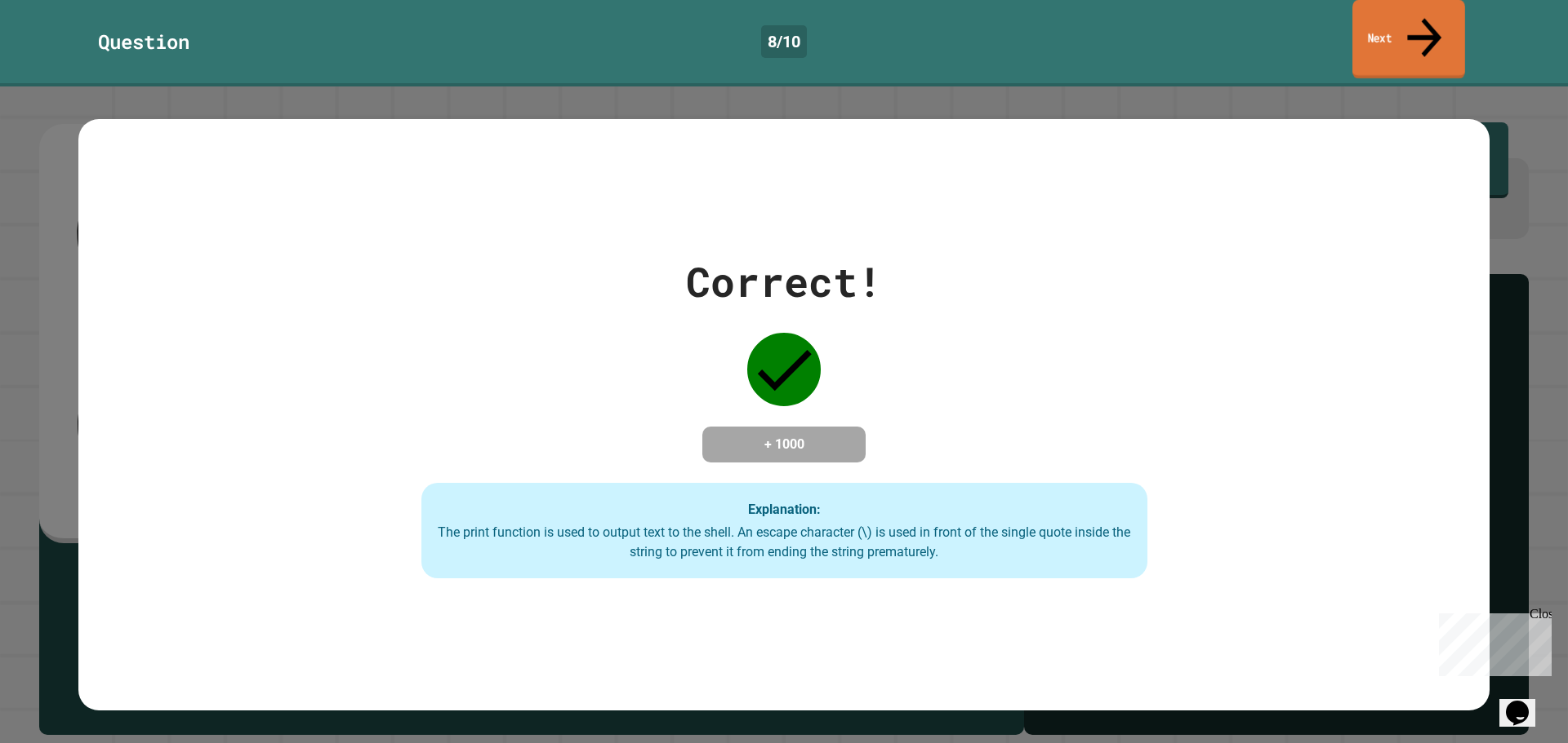
click at [1385, 29] on link "Next" at bounding box center [1408, 39] width 113 height 79
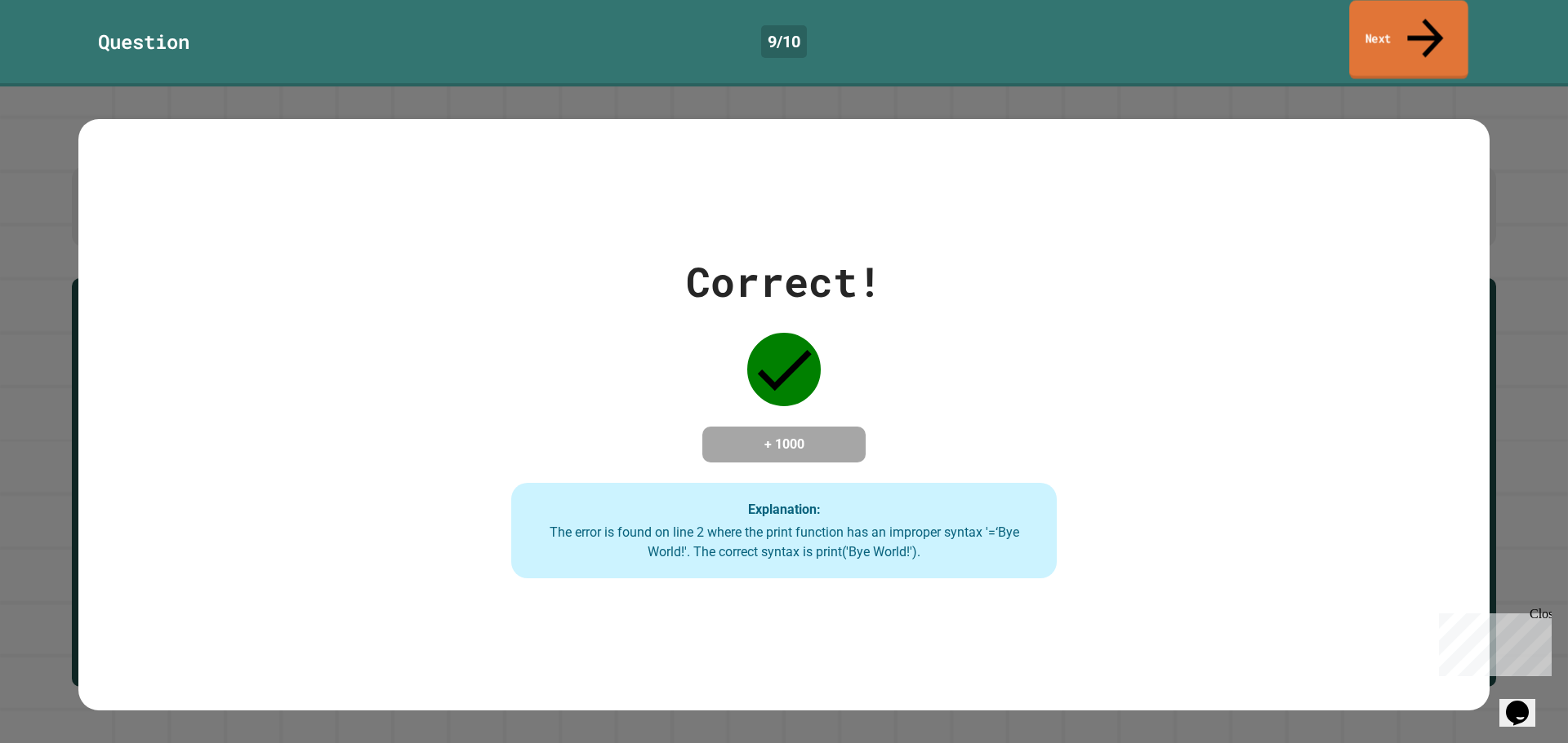
click at [1413, 7] on link "Next" at bounding box center [1408, 39] width 120 height 79
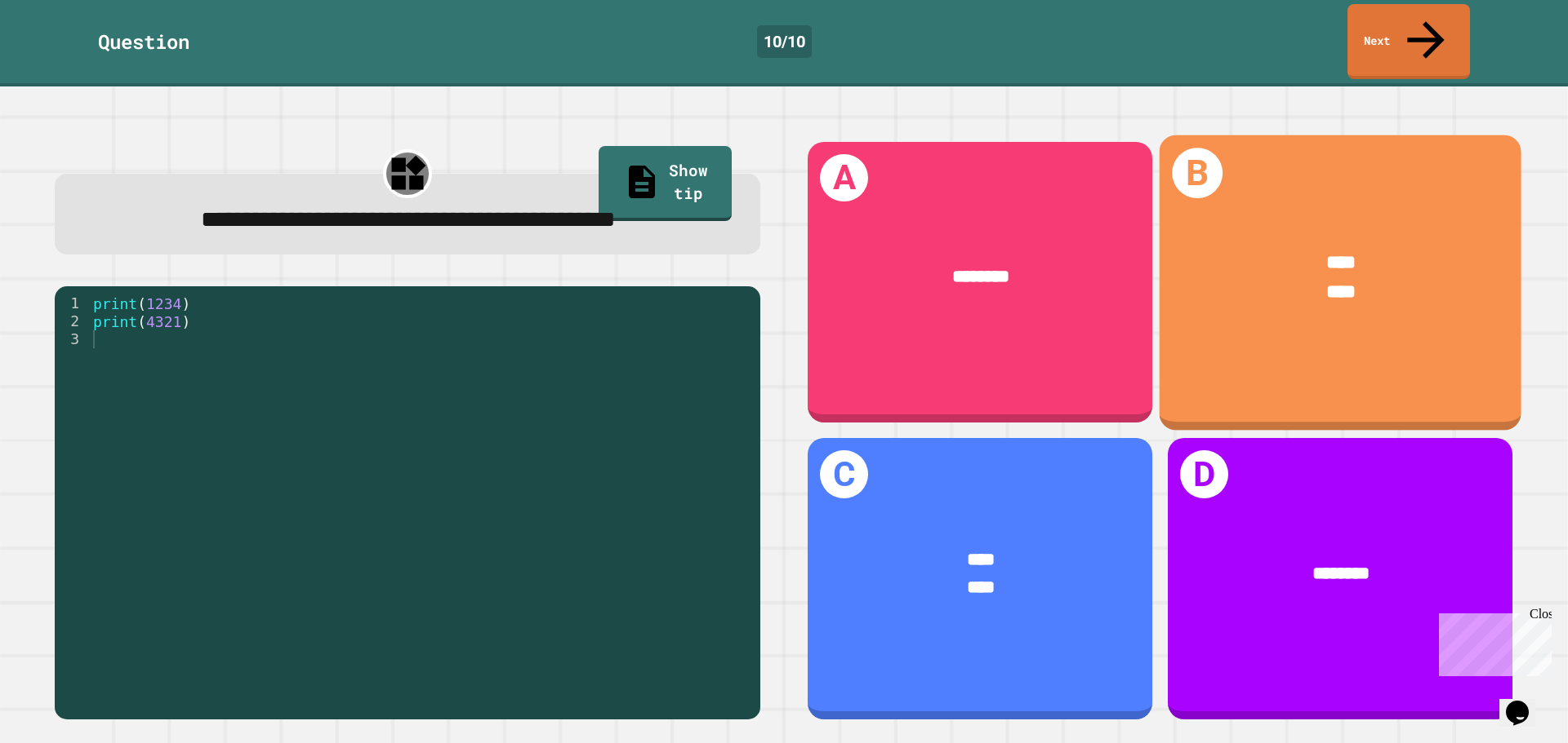
click at [1333, 253] on span "****" at bounding box center [1340, 262] width 29 height 19
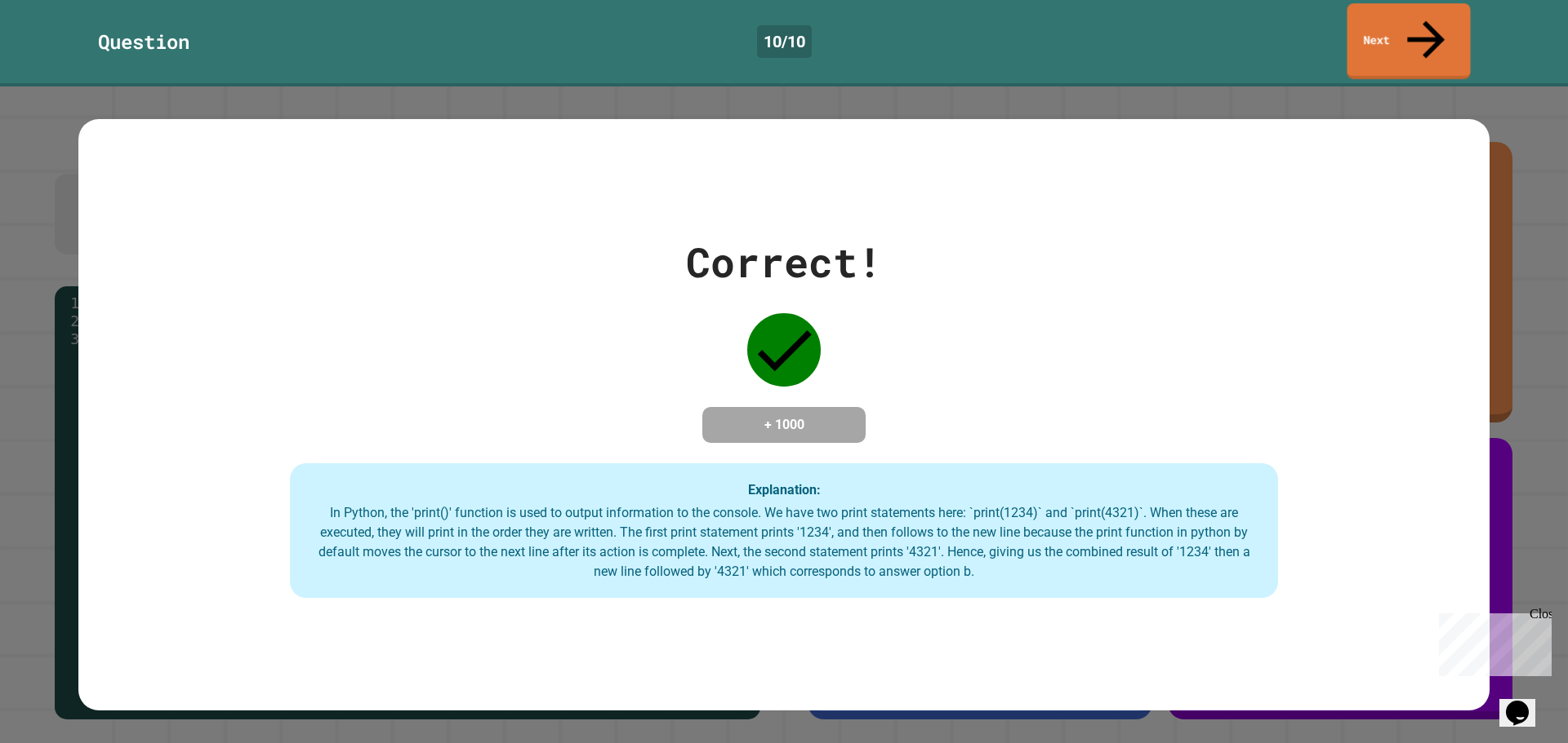
click at [1400, 19] on link "Next" at bounding box center [1408, 40] width 123 height 76
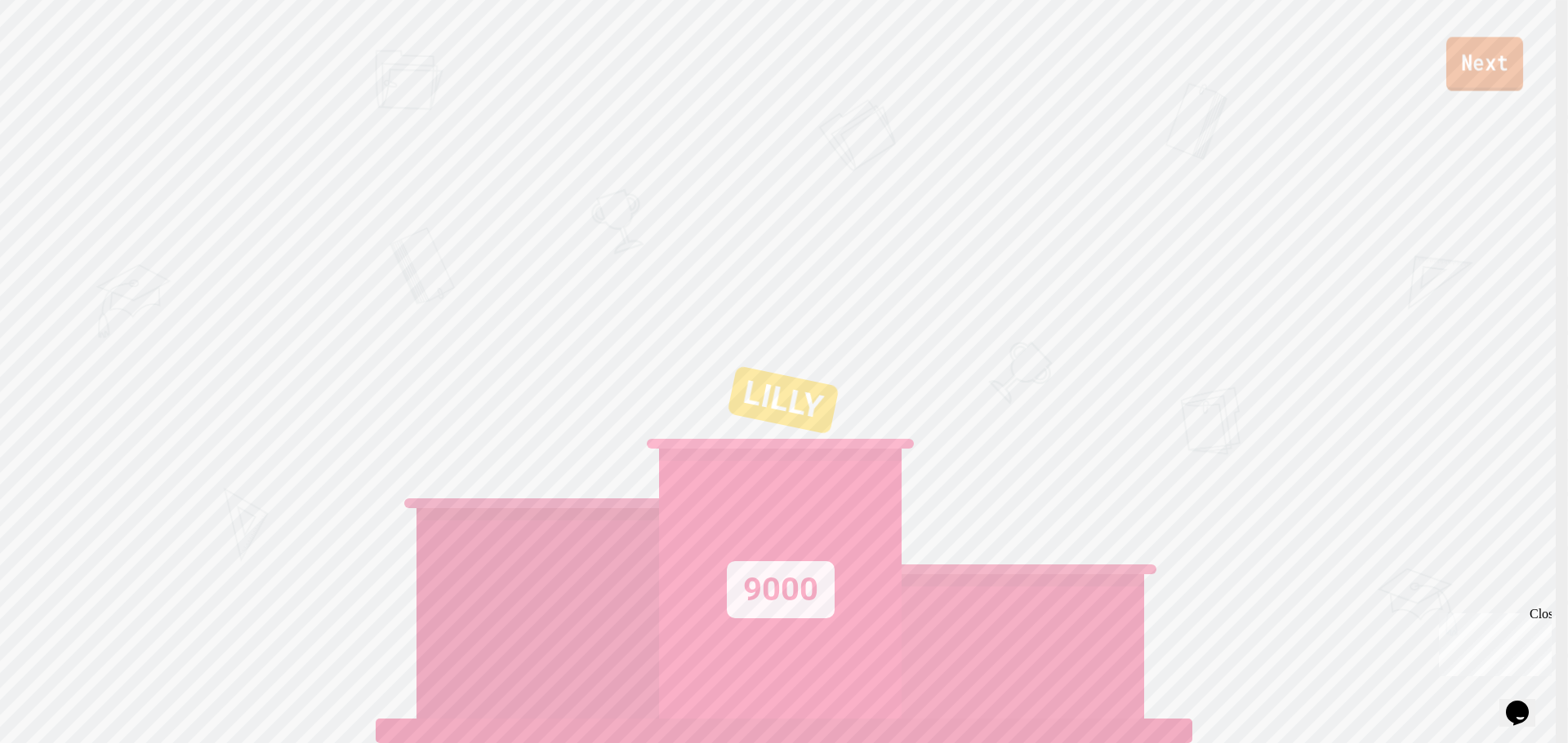
click at [1469, 72] on link "Next" at bounding box center [1484, 63] width 77 height 54
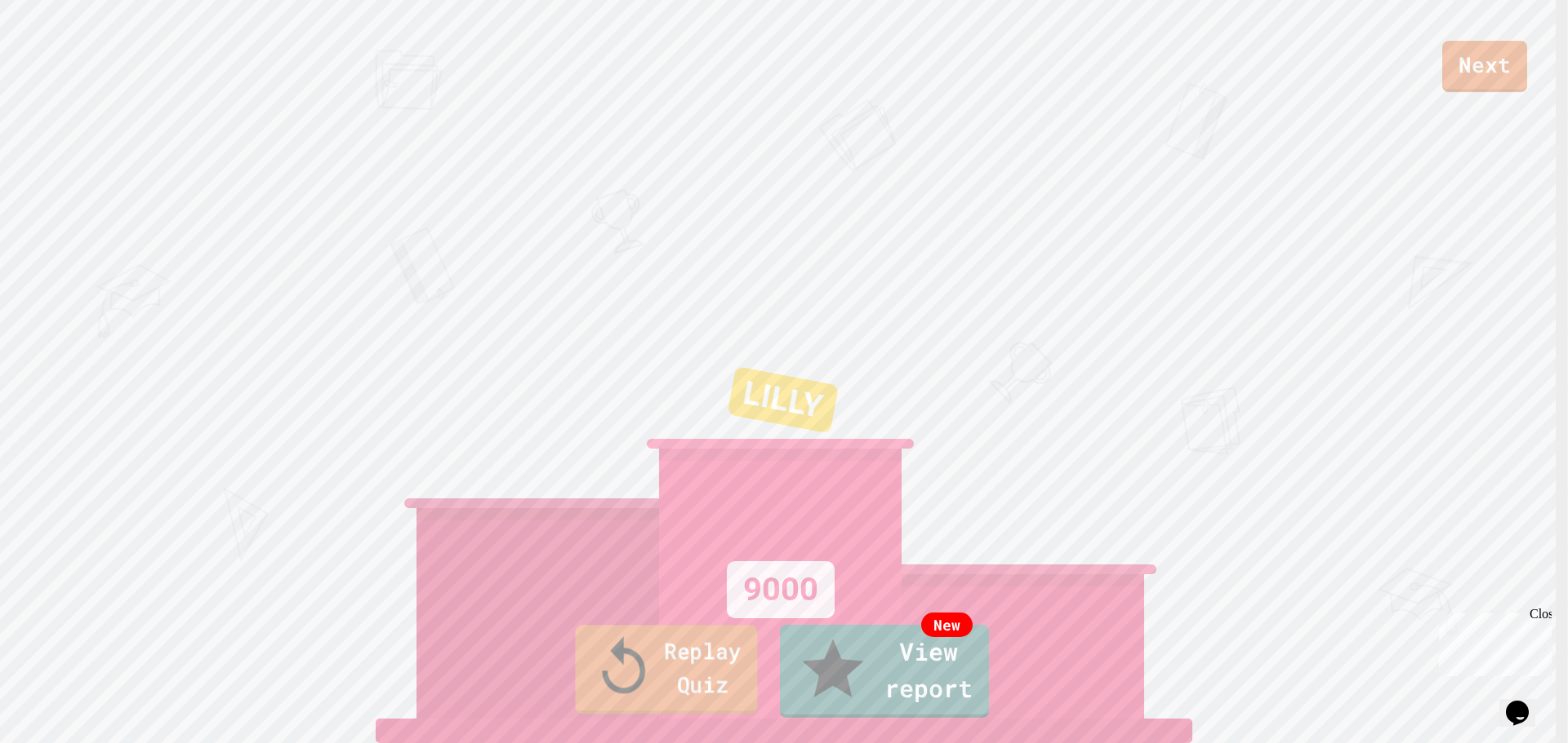
click at [687, 685] on link "Replay Quiz" at bounding box center [666, 669] width 182 height 89
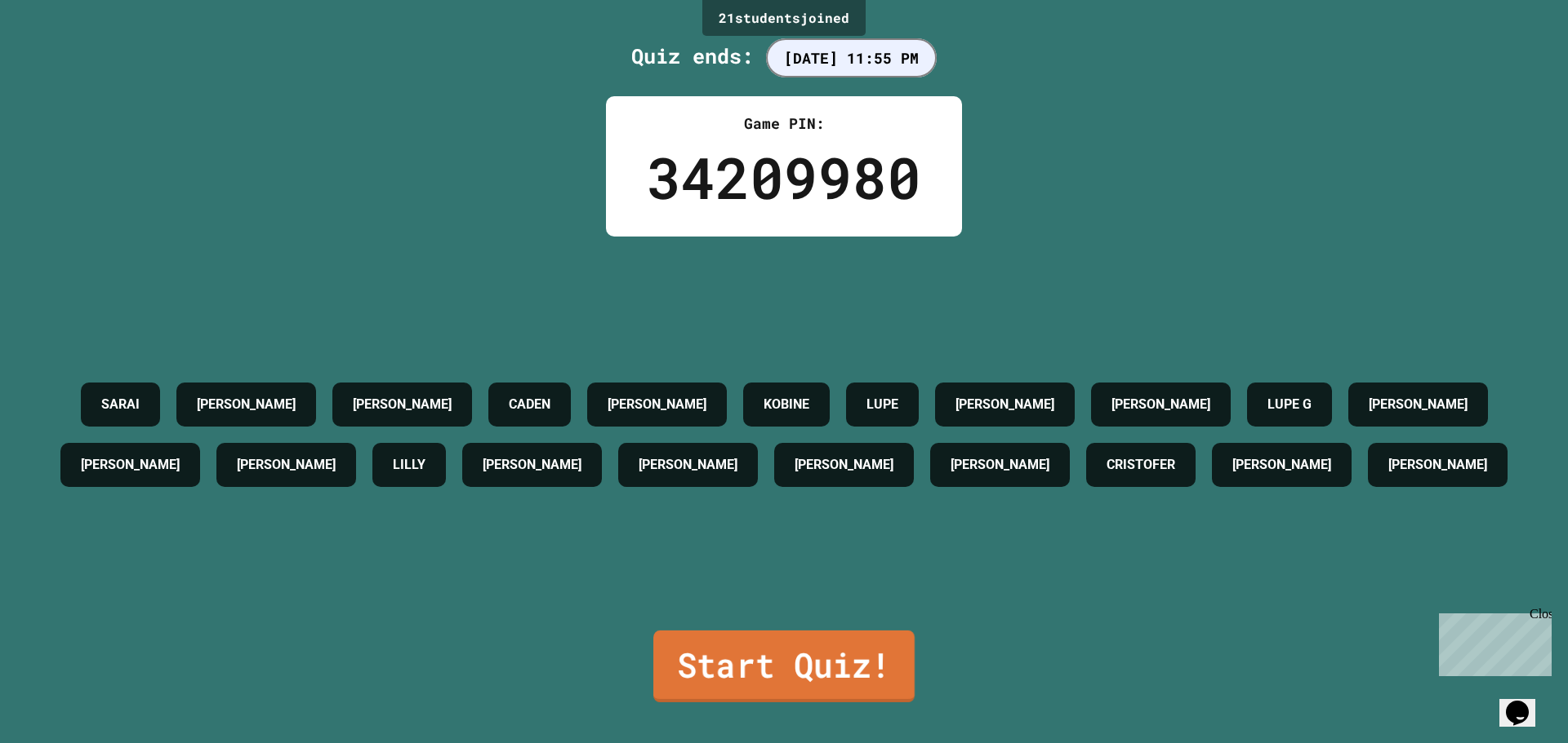
click at [727, 659] on link "Start Quiz!" at bounding box center [784, 666] width 261 height 72
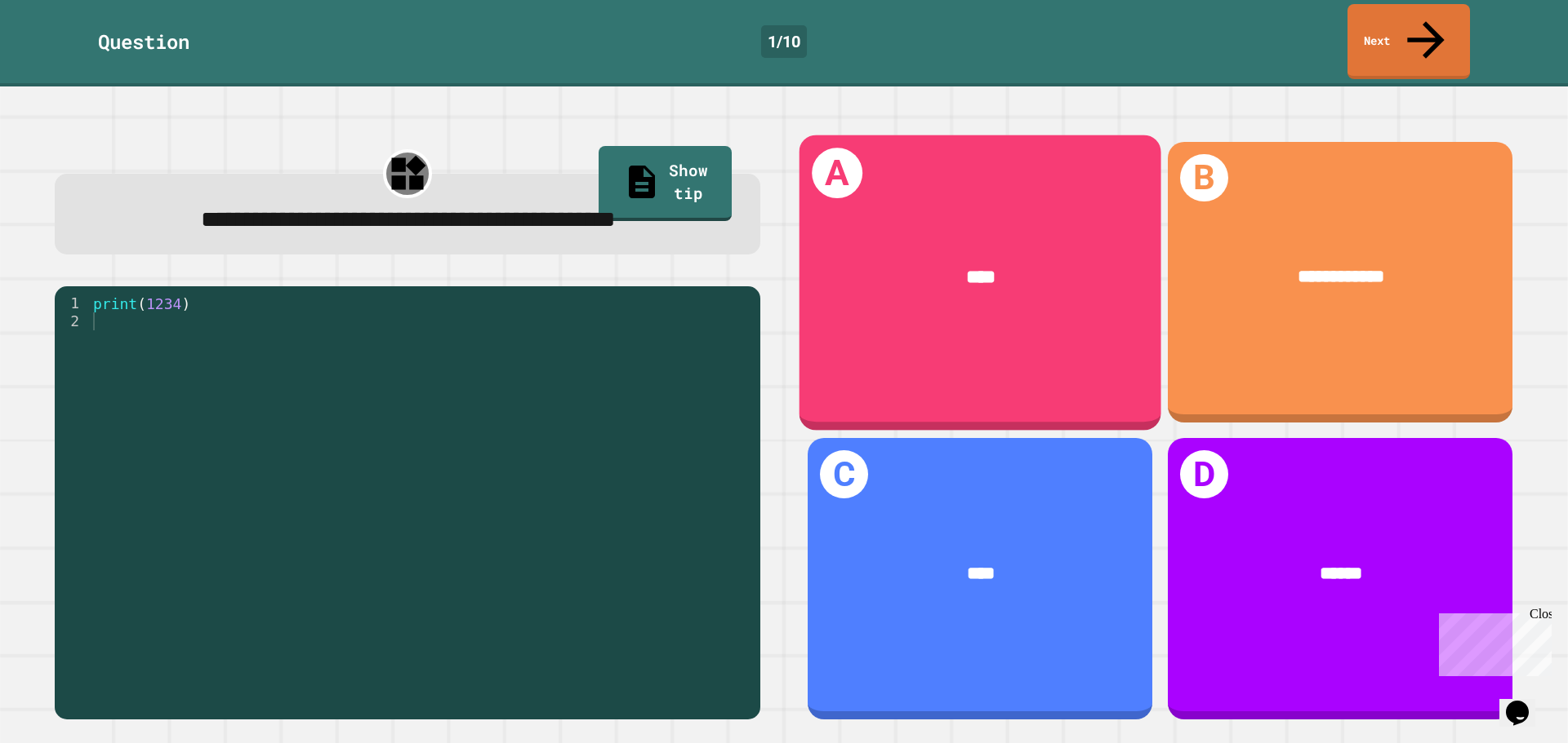
click at [939, 298] on div "A ****" at bounding box center [980, 282] width 361 height 295
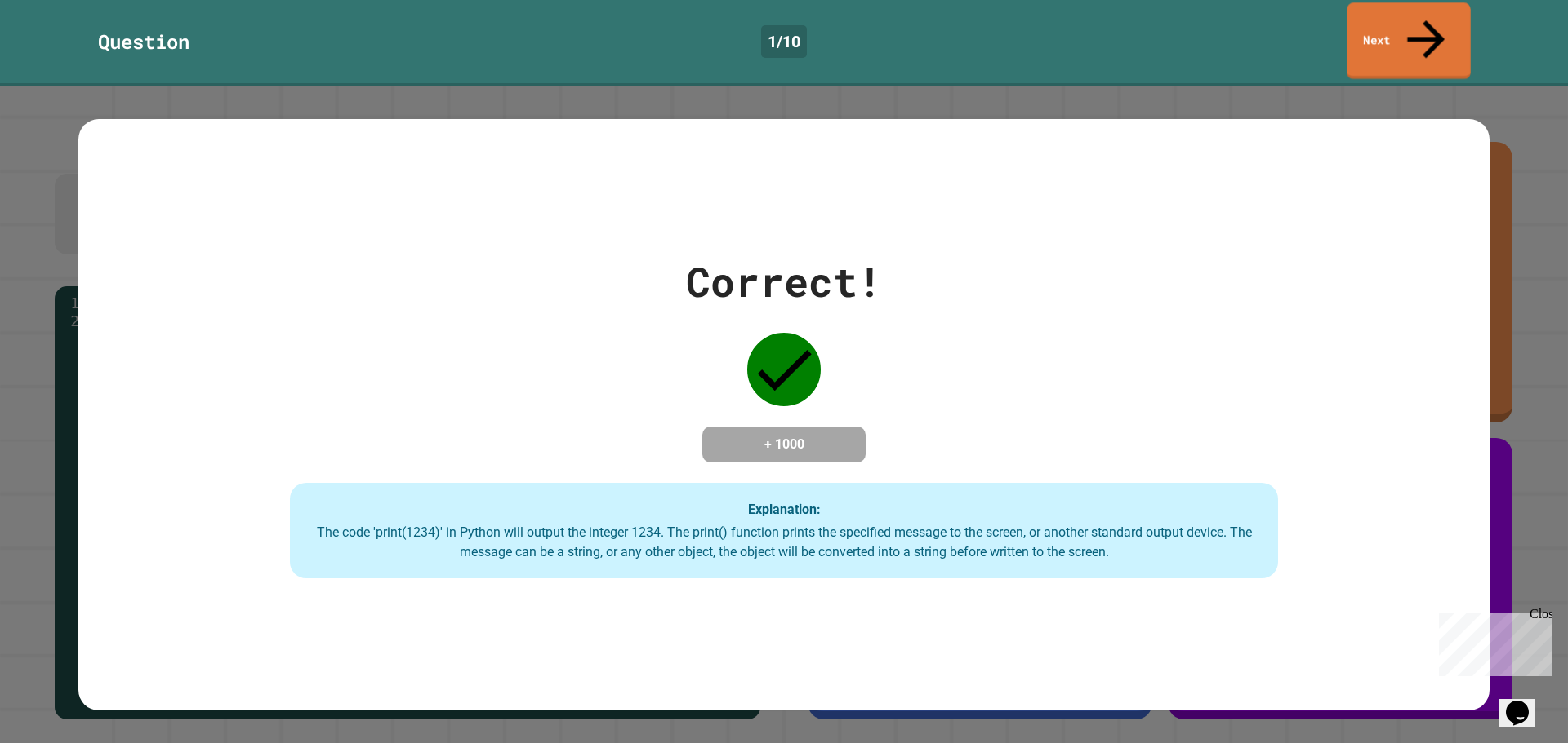
click at [1457, 20] on link "Next" at bounding box center [1408, 41] width 124 height 77
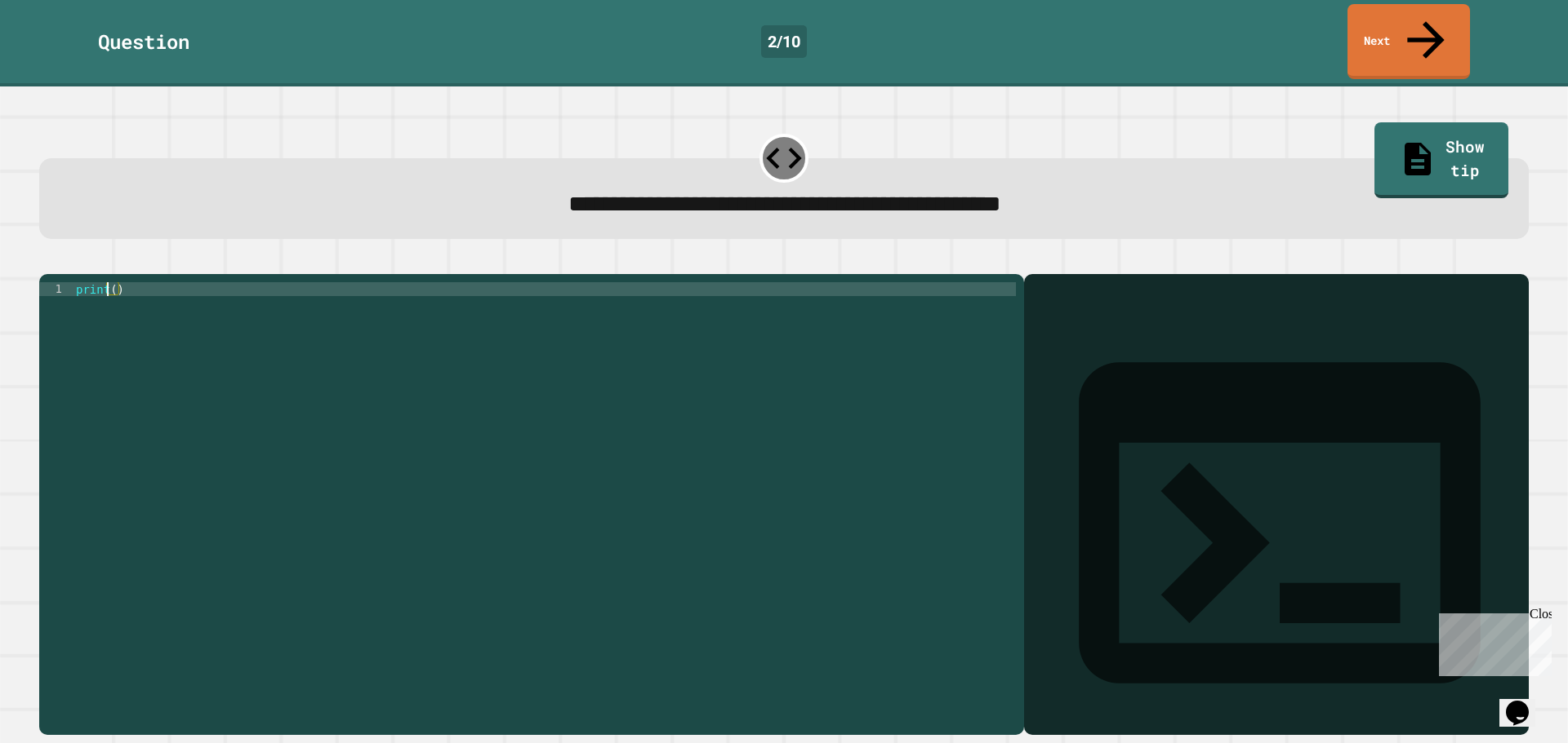
click at [109, 283] on div "print ( )" at bounding box center [544, 505] width 943 height 444
click at [111, 283] on div "print ( )" at bounding box center [544, 505] width 943 height 444
type textarea "**********"
click at [48, 261] on icon "button" at bounding box center [48, 261] width 0 height 0
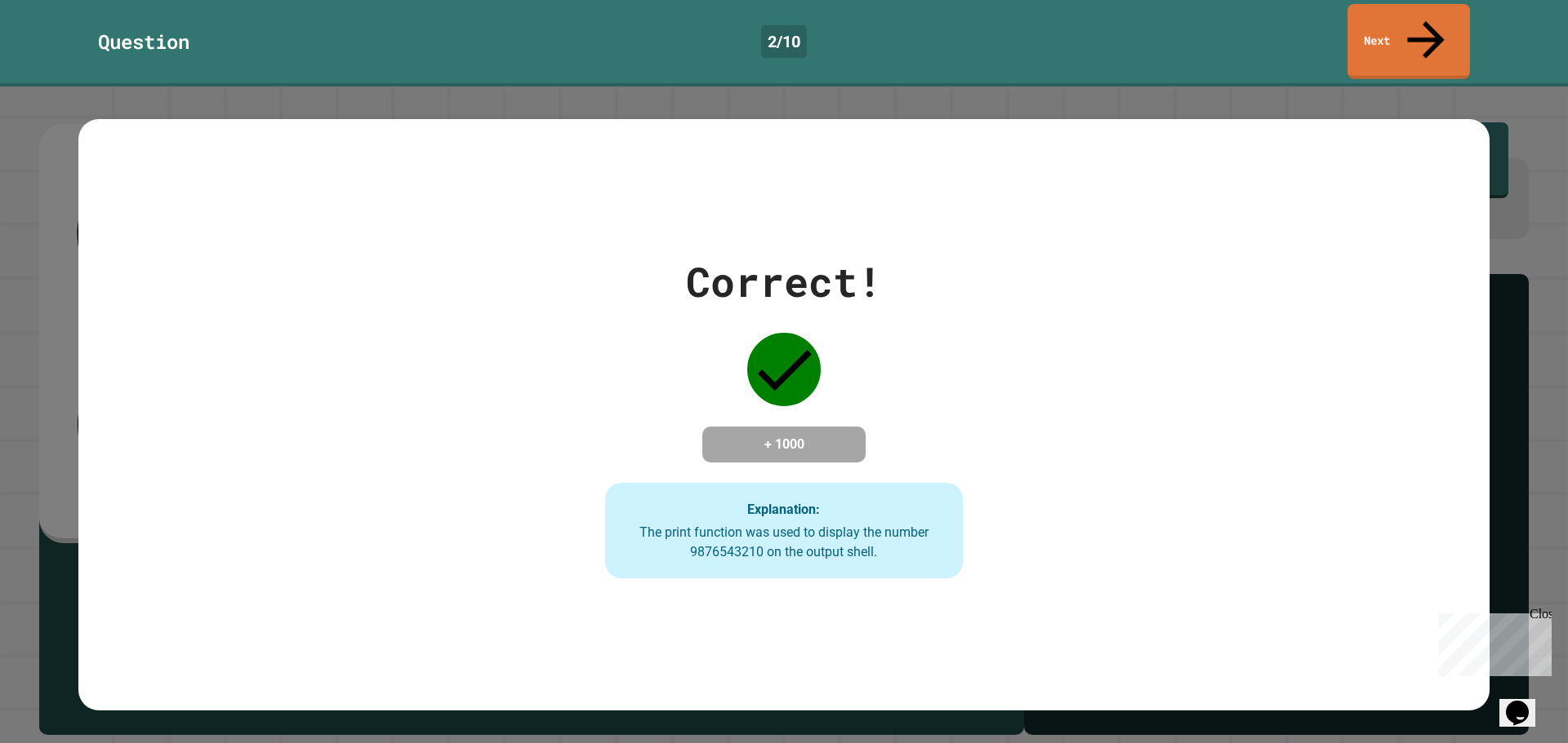
click at [1433, 3] on div "Question 2 / 10 Next" at bounding box center [784, 43] width 1568 height 87
click at [1421, 13] on icon at bounding box center [1424, 37] width 51 height 58
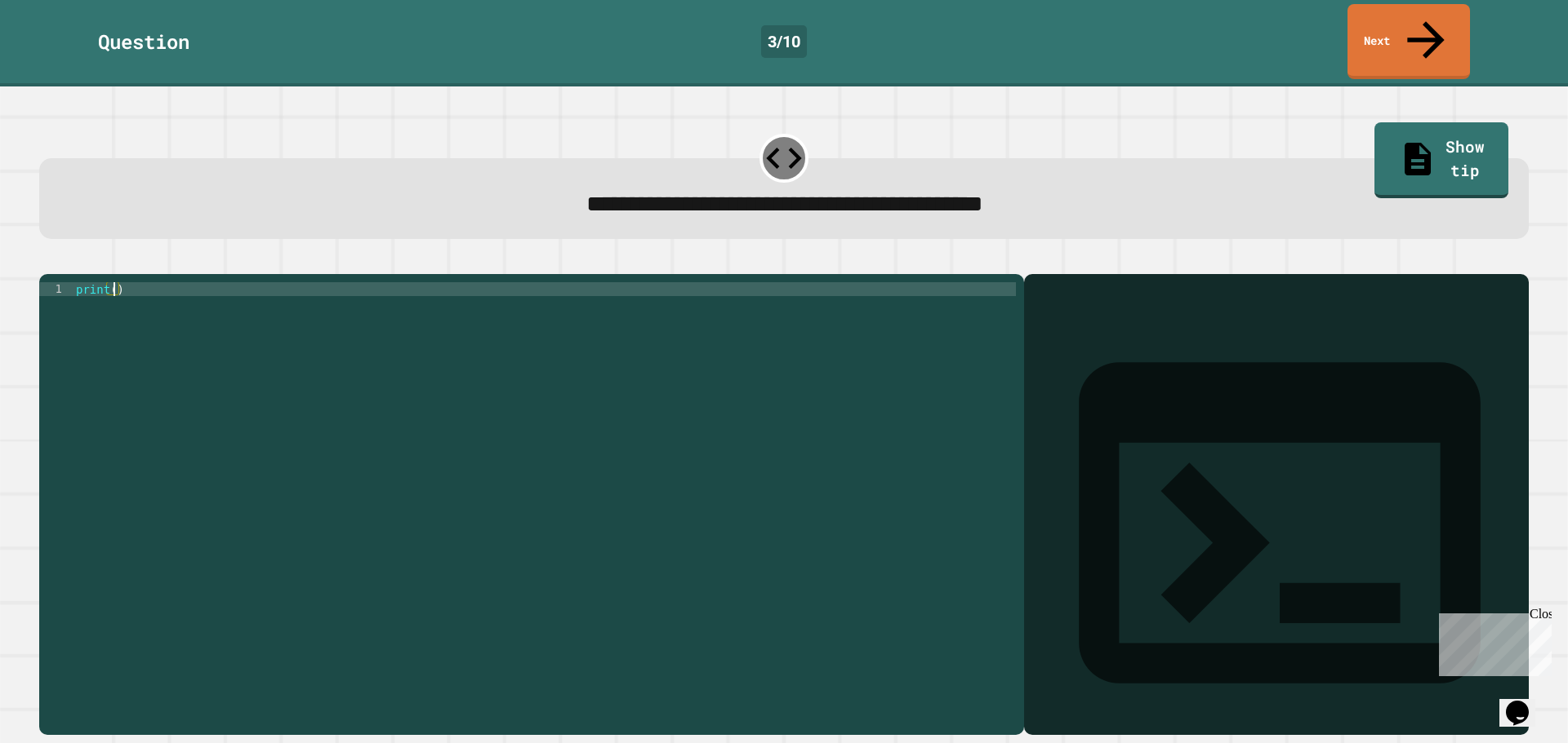
click at [114, 283] on div "print ( )" at bounding box center [544, 505] width 943 height 444
type textarea "**********"
click at [48, 261] on icon "button" at bounding box center [48, 261] width 0 height 0
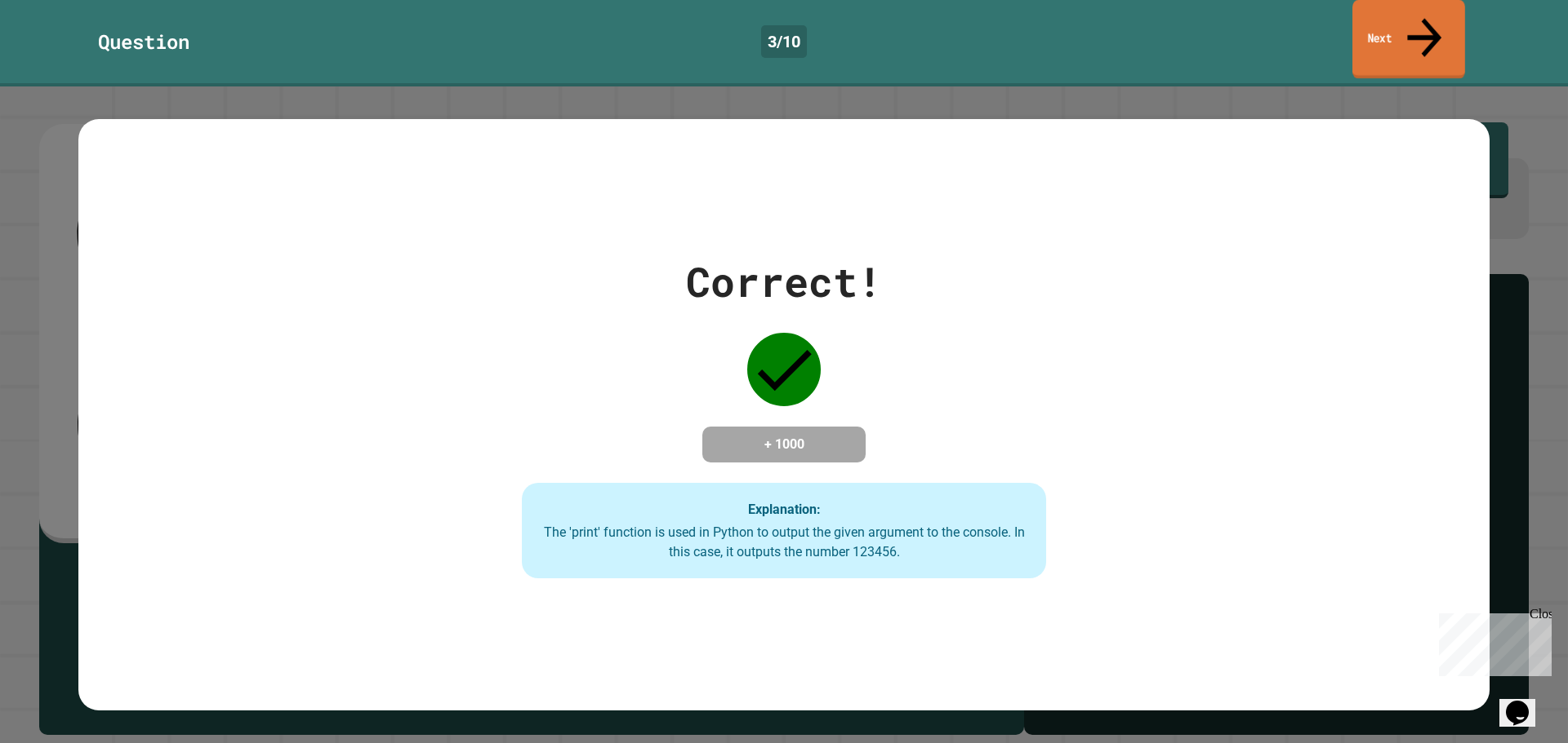
click at [1366, 10] on link "Next" at bounding box center [1408, 39] width 113 height 79
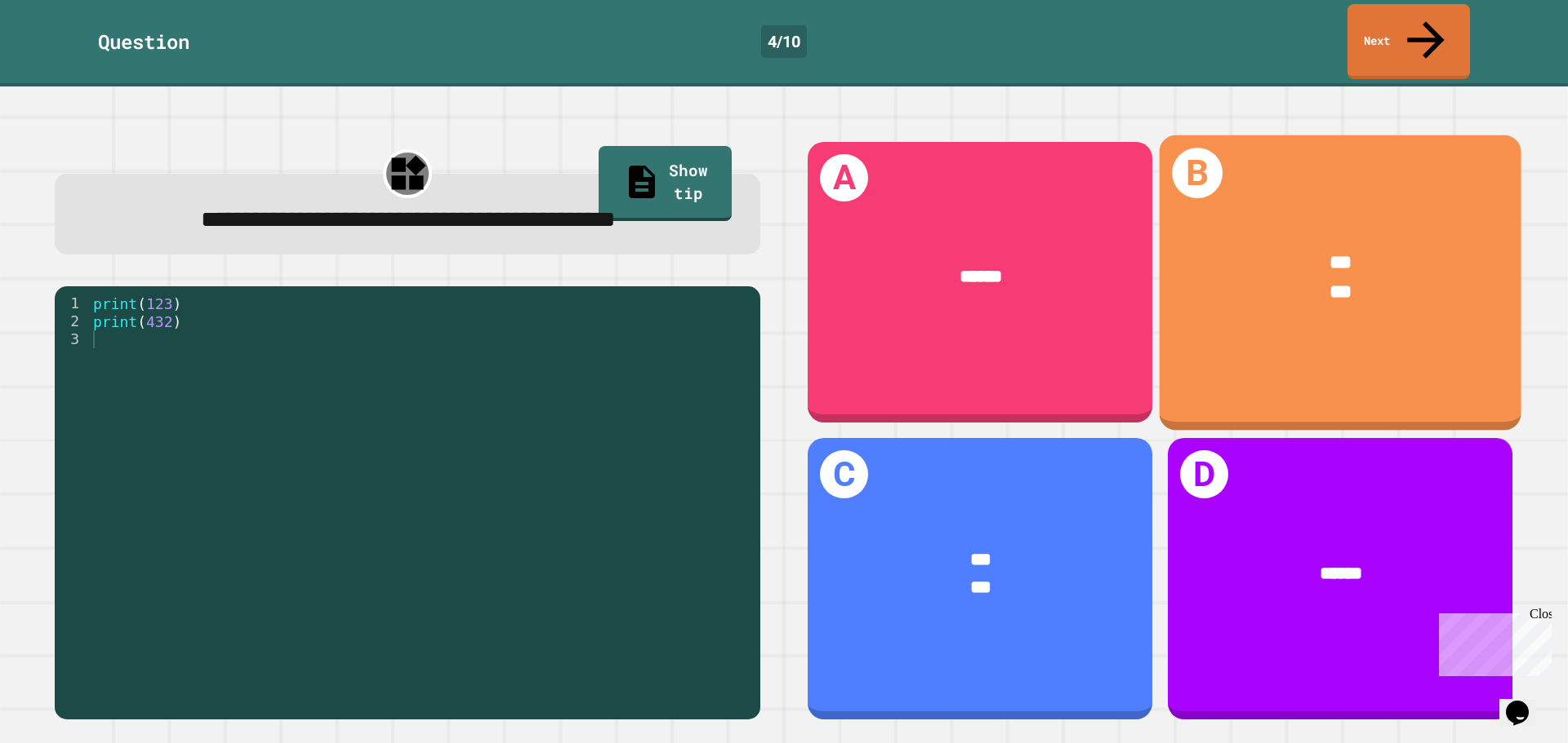
click at [1286, 278] on div "***" at bounding box center [1340, 292] width 285 height 29
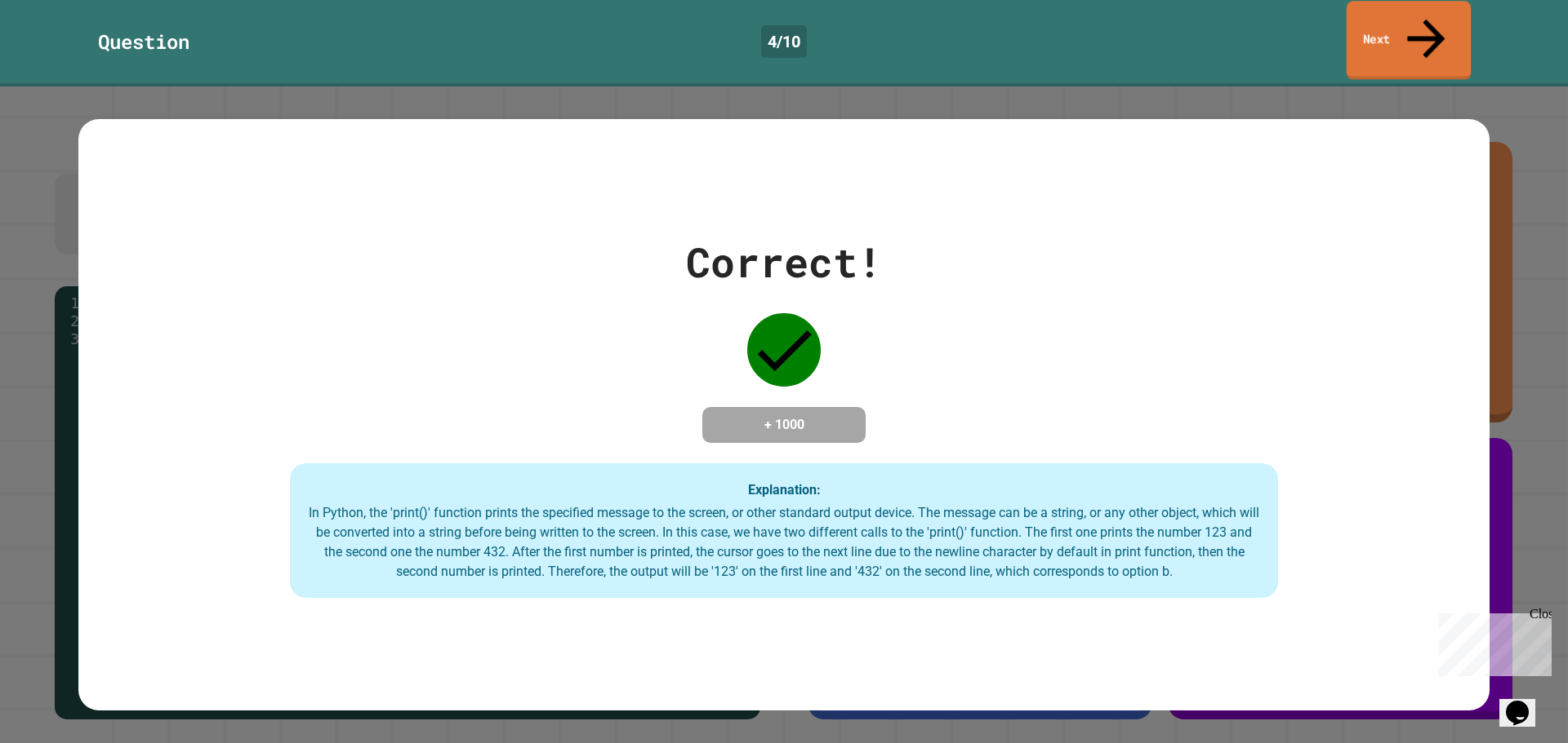
click at [1443, 28] on link "Next" at bounding box center [1408, 40] width 124 height 79
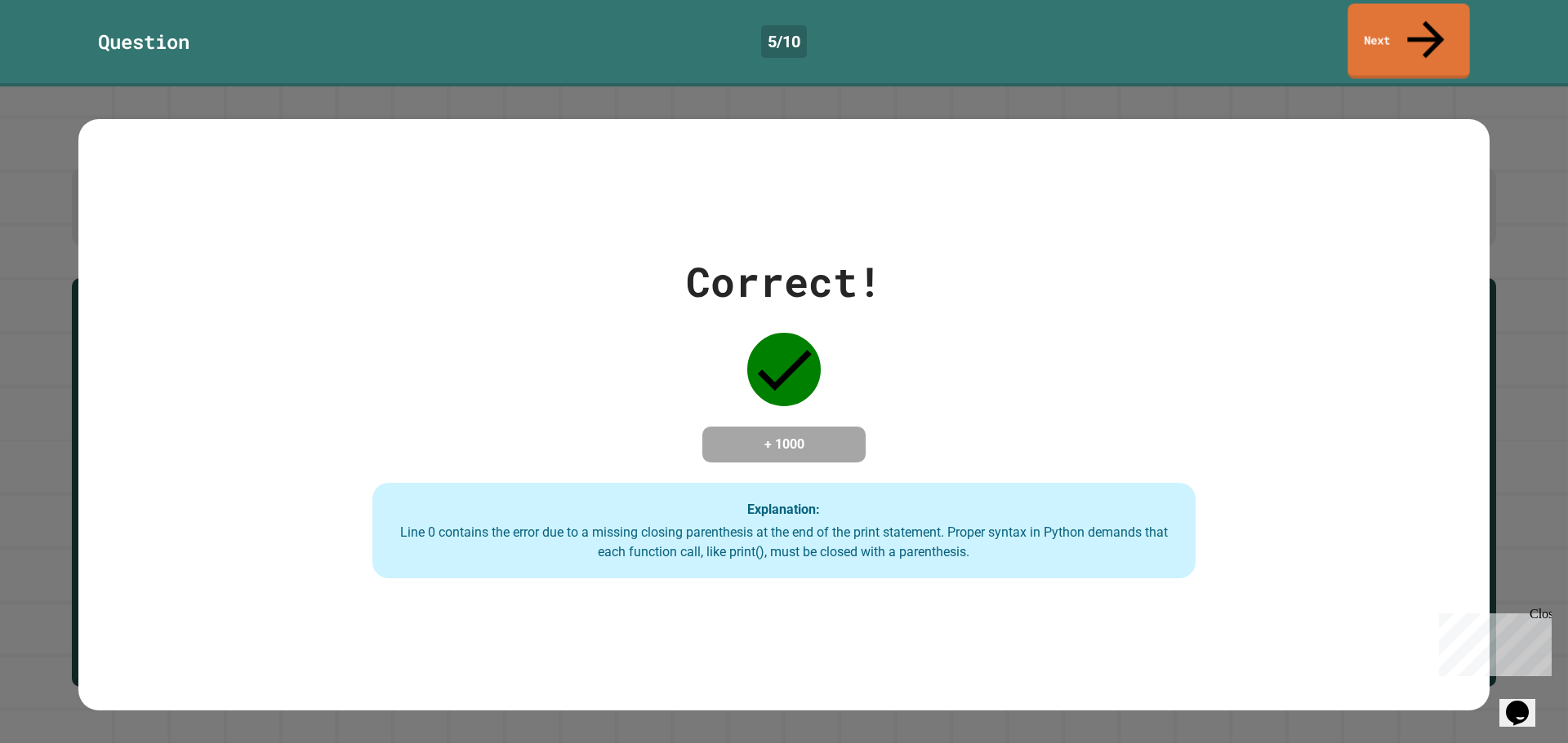
click at [1392, 2] on div "Question 5 / 10 Next" at bounding box center [784, 43] width 1568 height 87
click at [1388, 8] on link "Next" at bounding box center [1408, 39] width 109 height 79
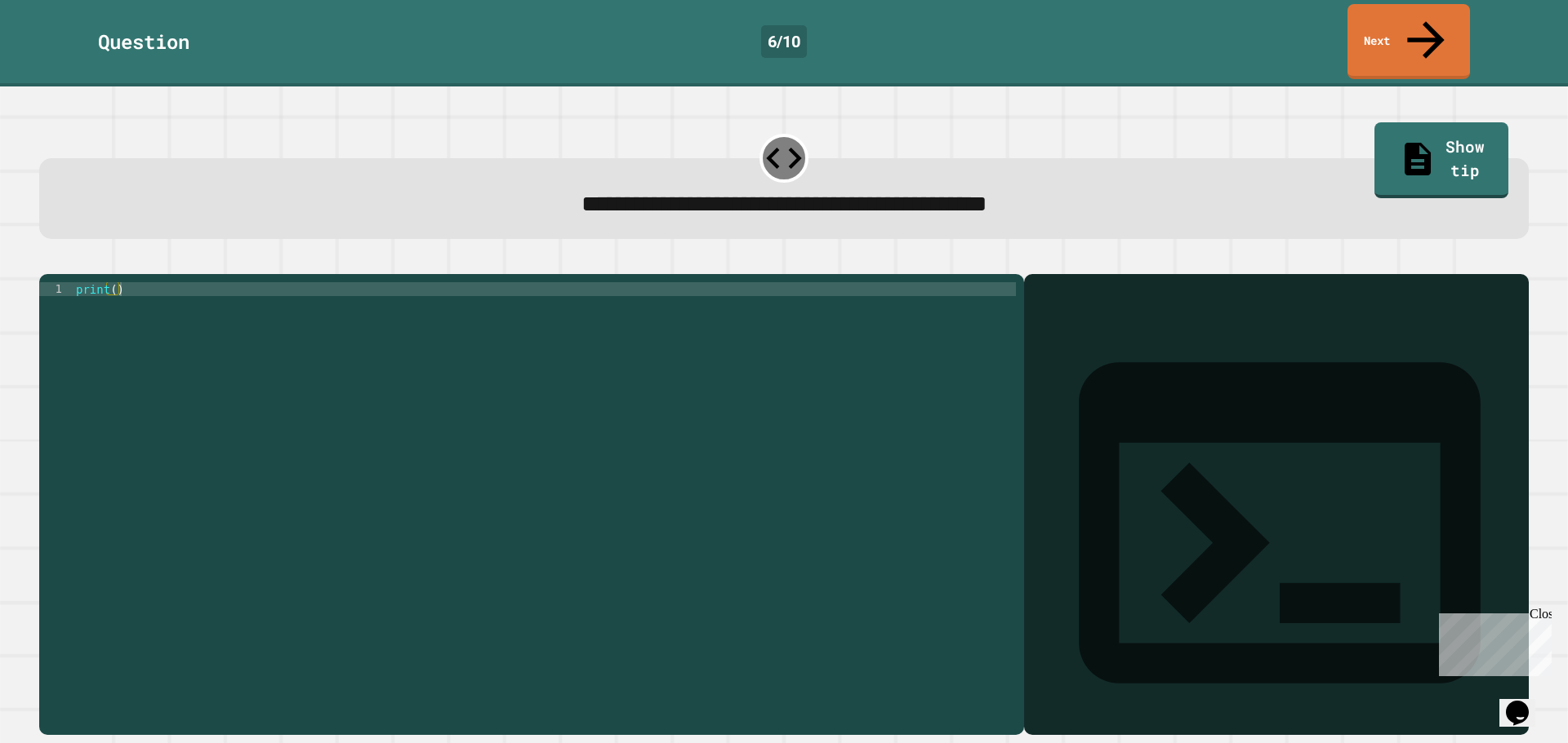
click at [113, 283] on div "print ( )" at bounding box center [544, 505] width 943 height 444
type textarea "**********"
click at [48, 261] on button "button" at bounding box center [48, 261] width 0 height 0
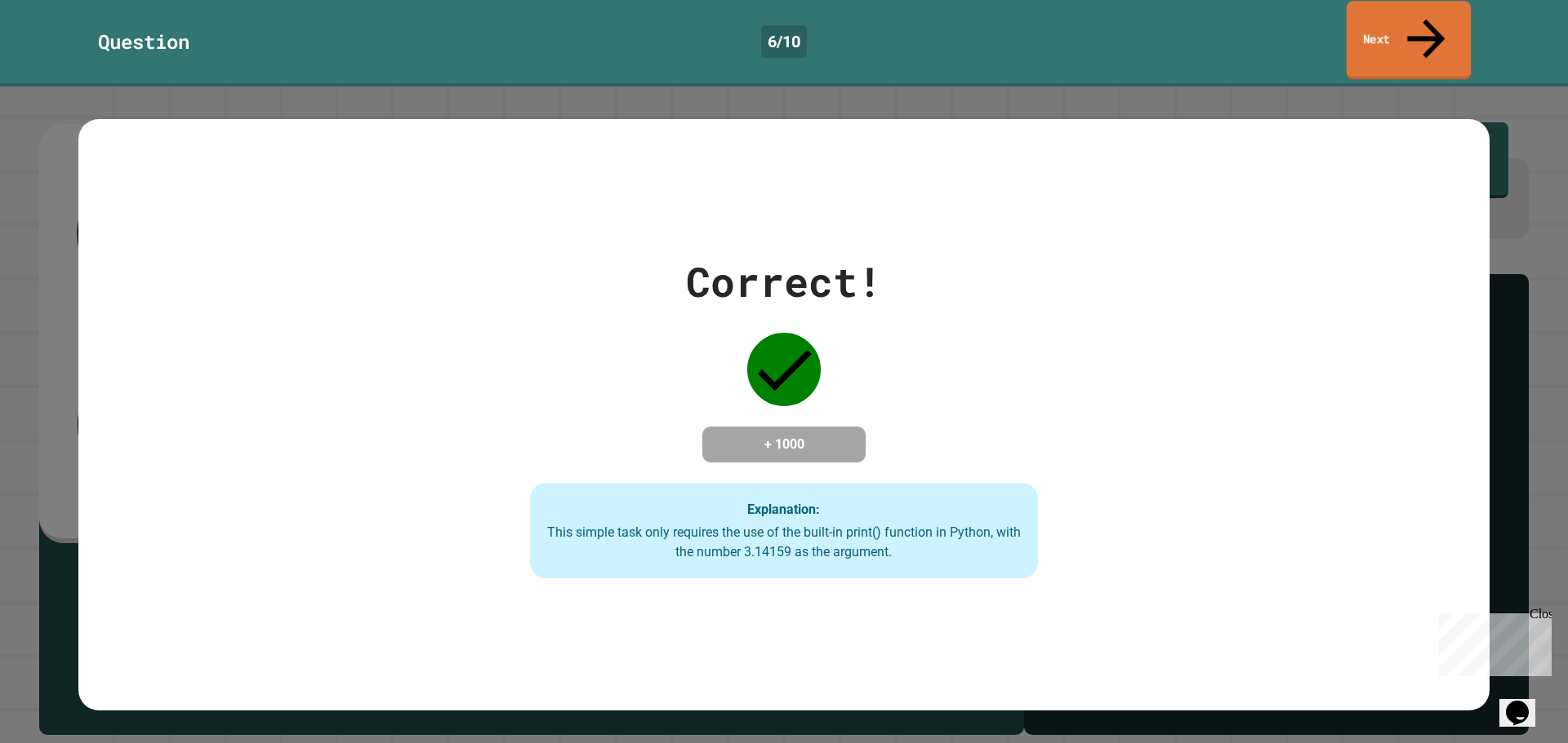
click at [1450, 9] on link "Next" at bounding box center [1408, 40] width 124 height 79
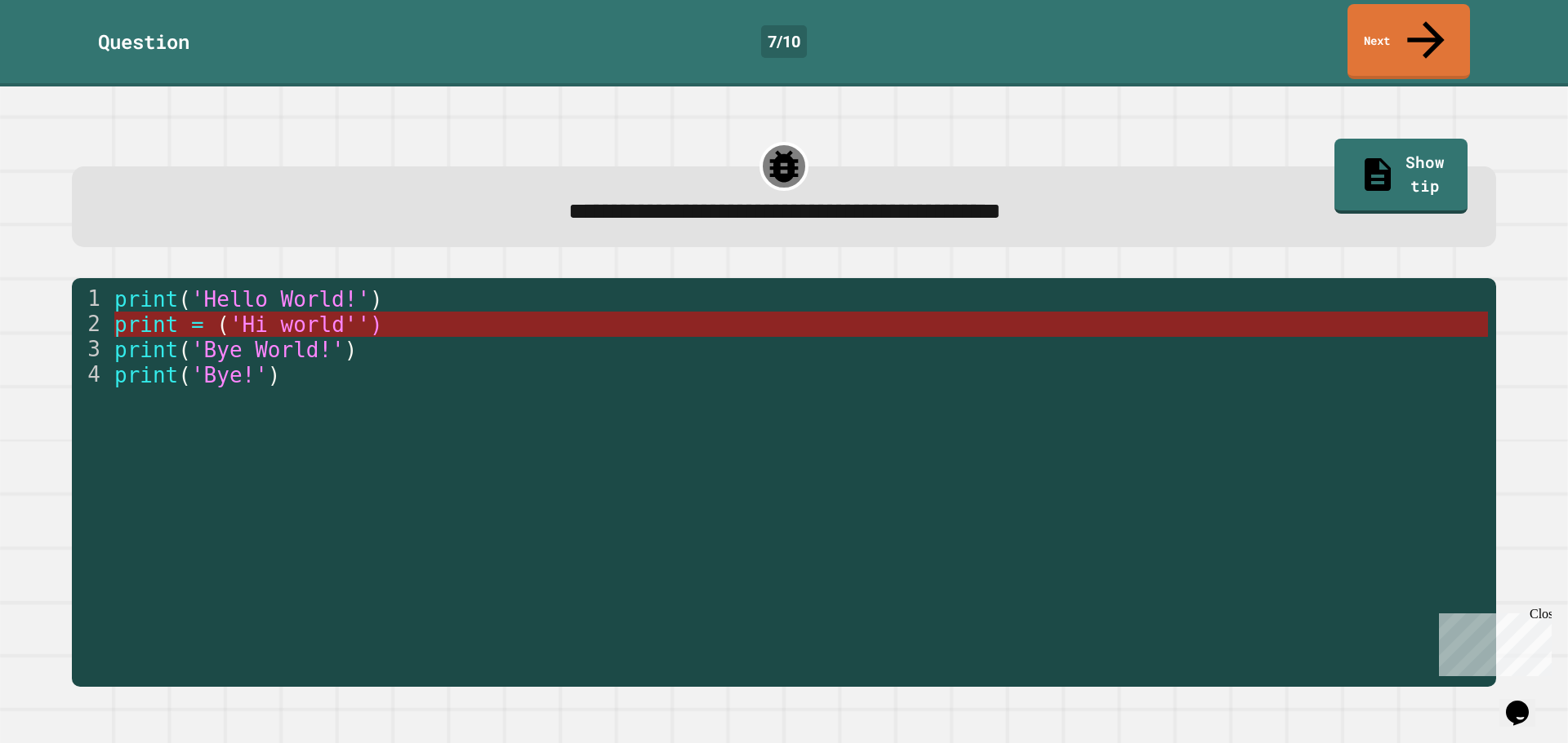
click at [275, 313] on span "'Hi world'')" at bounding box center [305, 325] width 153 height 24
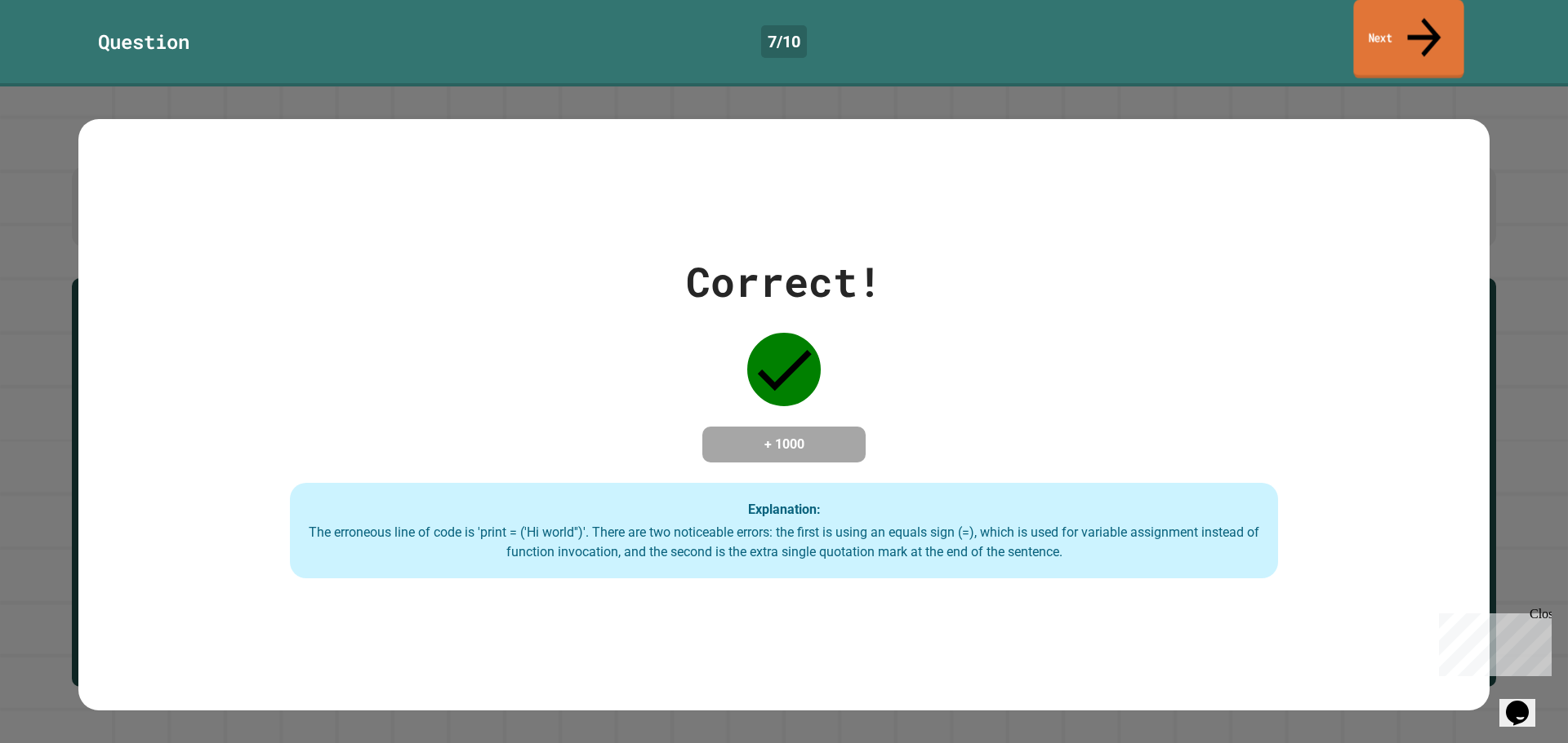
click at [1436, 26] on link "Next" at bounding box center [1408, 39] width 110 height 79
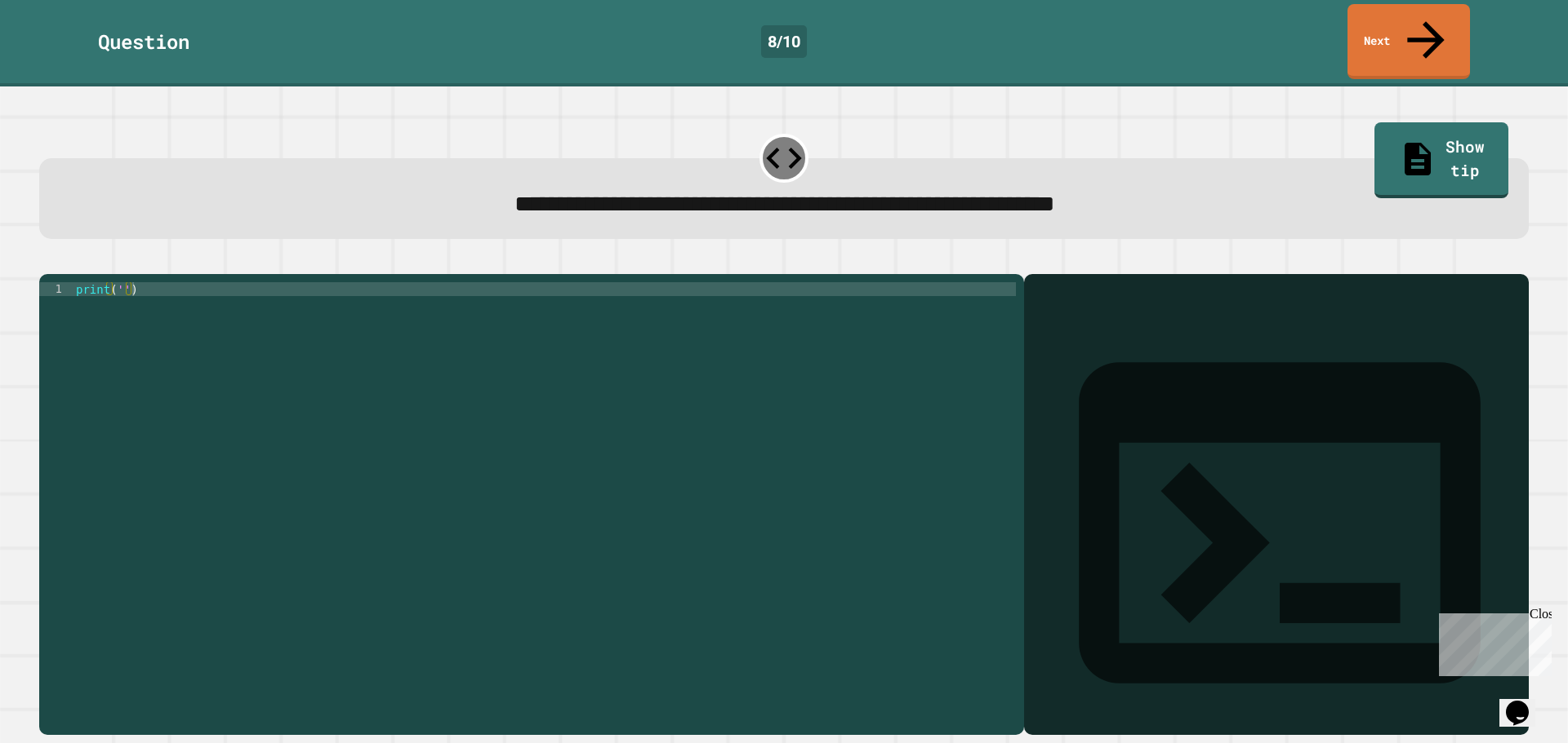
click at [121, 283] on div "print ( '' )" at bounding box center [544, 505] width 943 height 444
click at [126, 283] on div "print ( '' )" at bounding box center [544, 505] width 943 height 444
type textarea "**********"
click at [48, 261] on icon "button" at bounding box center [48, 261] width 0 height 0
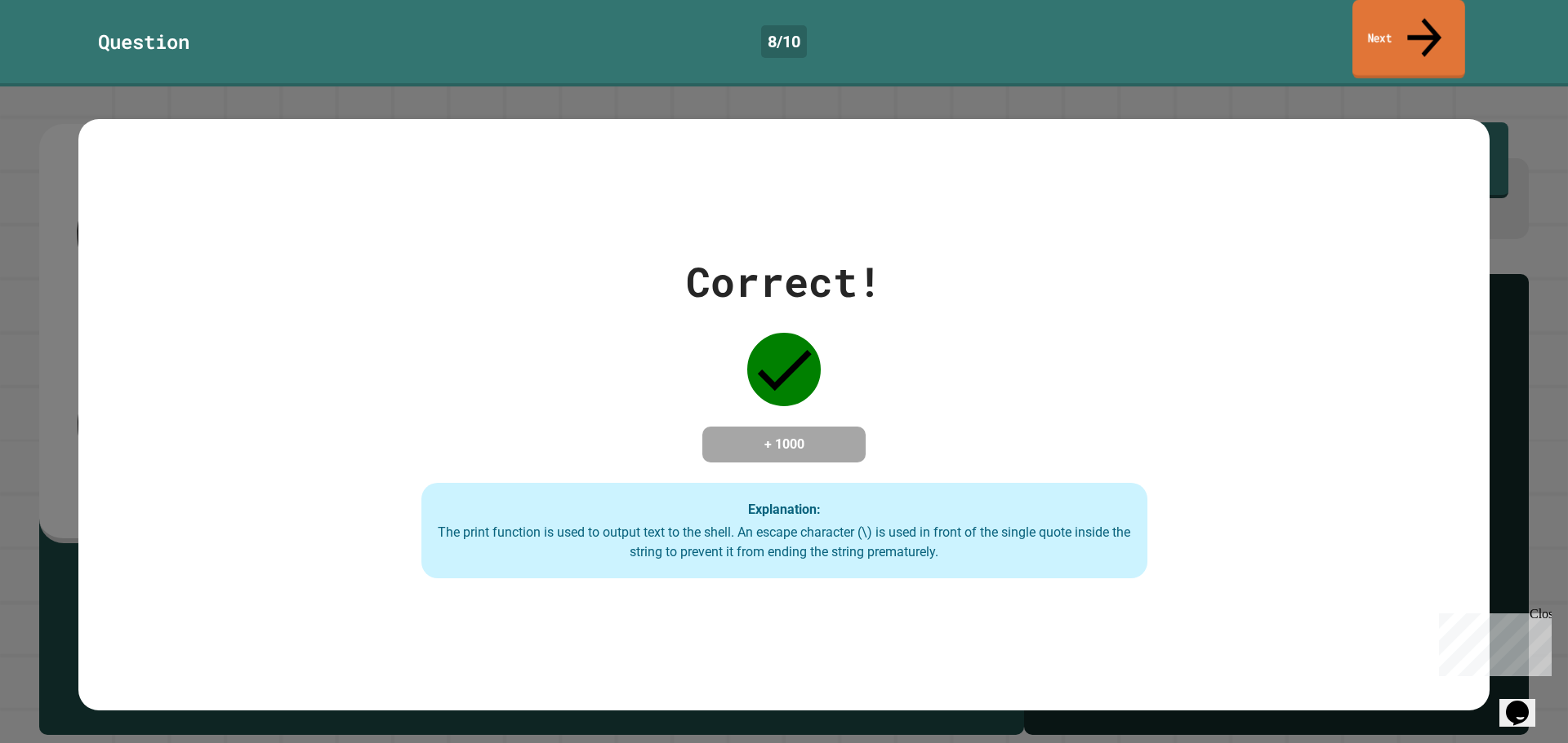
click at [1377, 16] on link "Next" at bounding box center [1408, 39] width 113 height 79
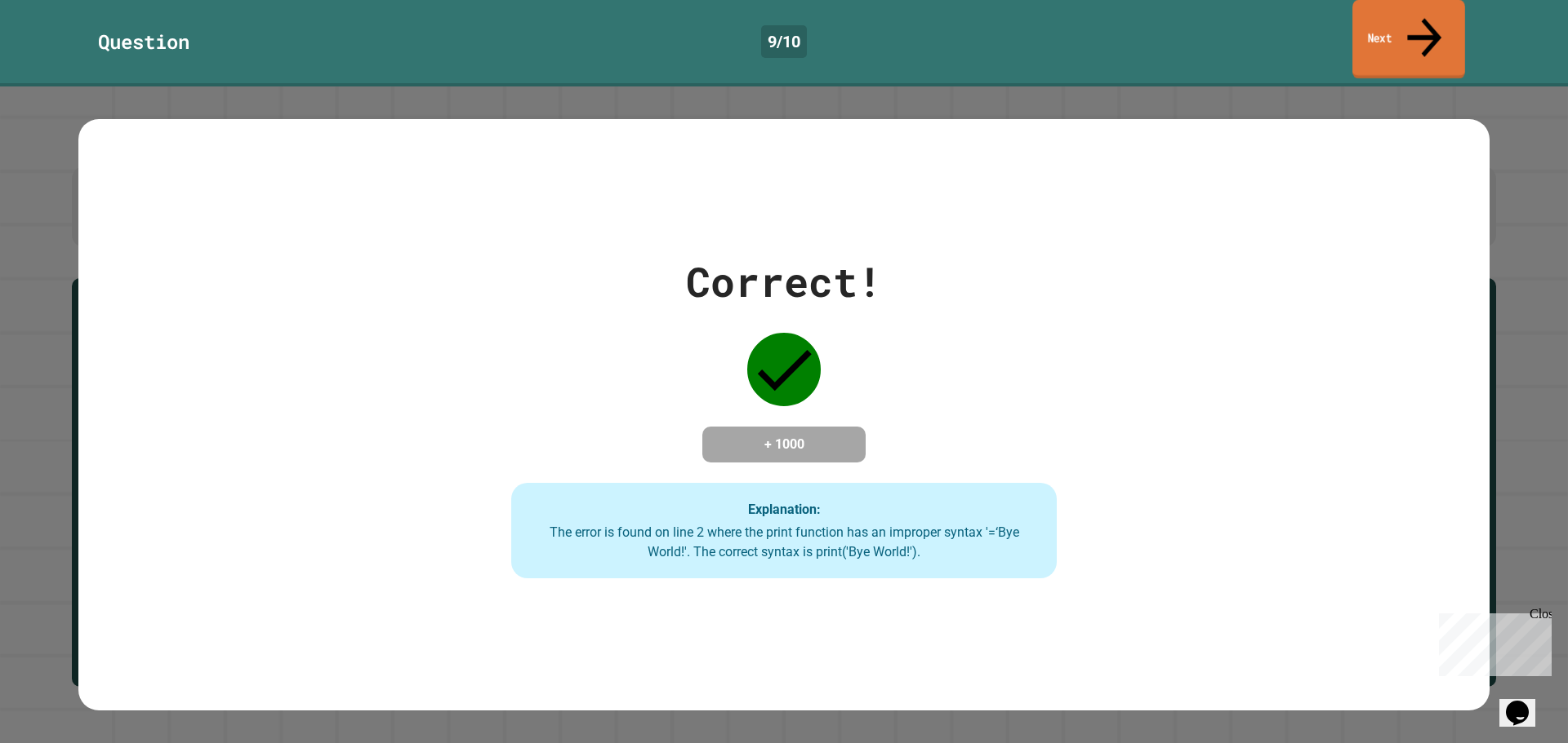
click at [1436, 9] on link "Next" at bounding box center [1408, 39] width 113 height 79
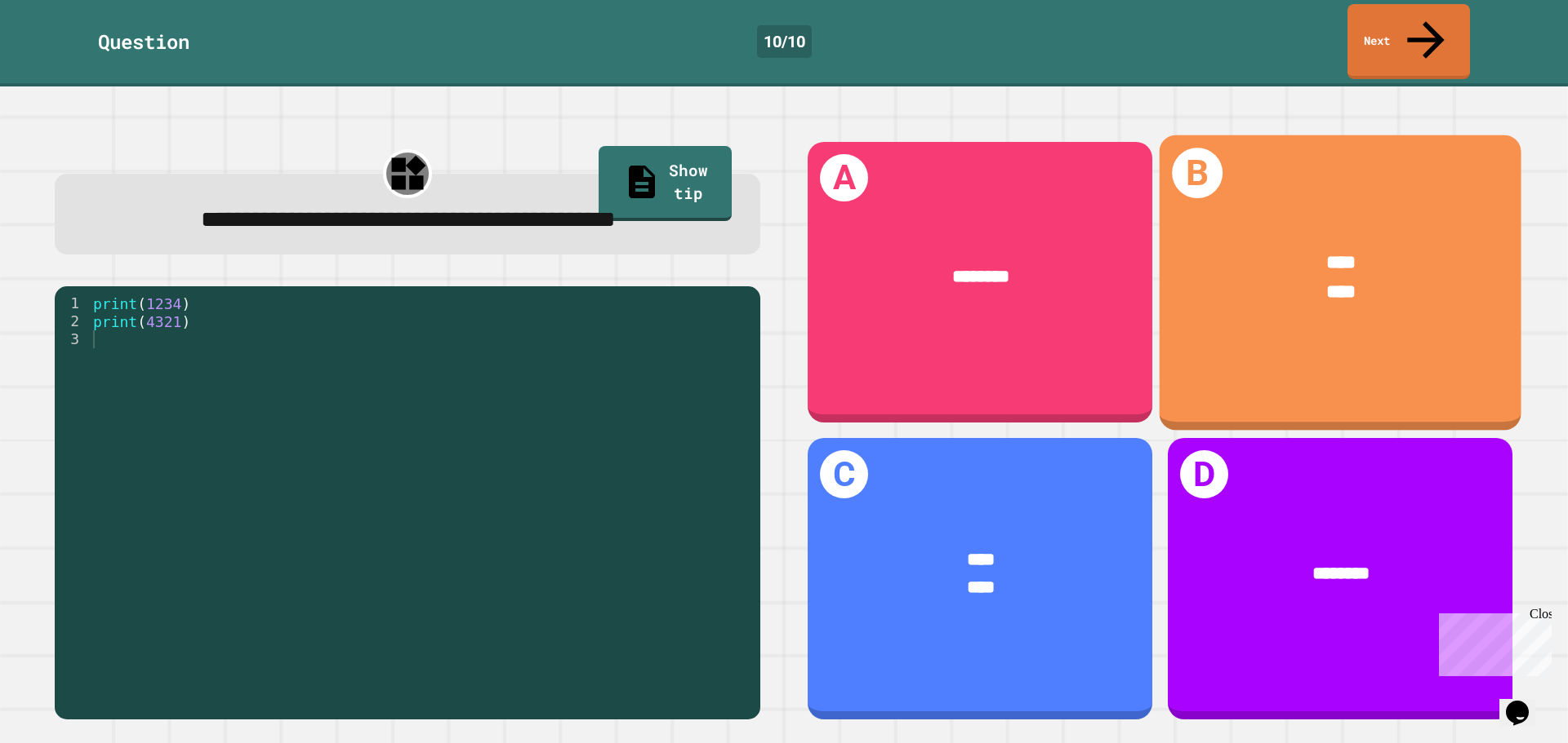
click at [1339, 249] on div "****" at bounding box center [1340, 263] width 285 height 29
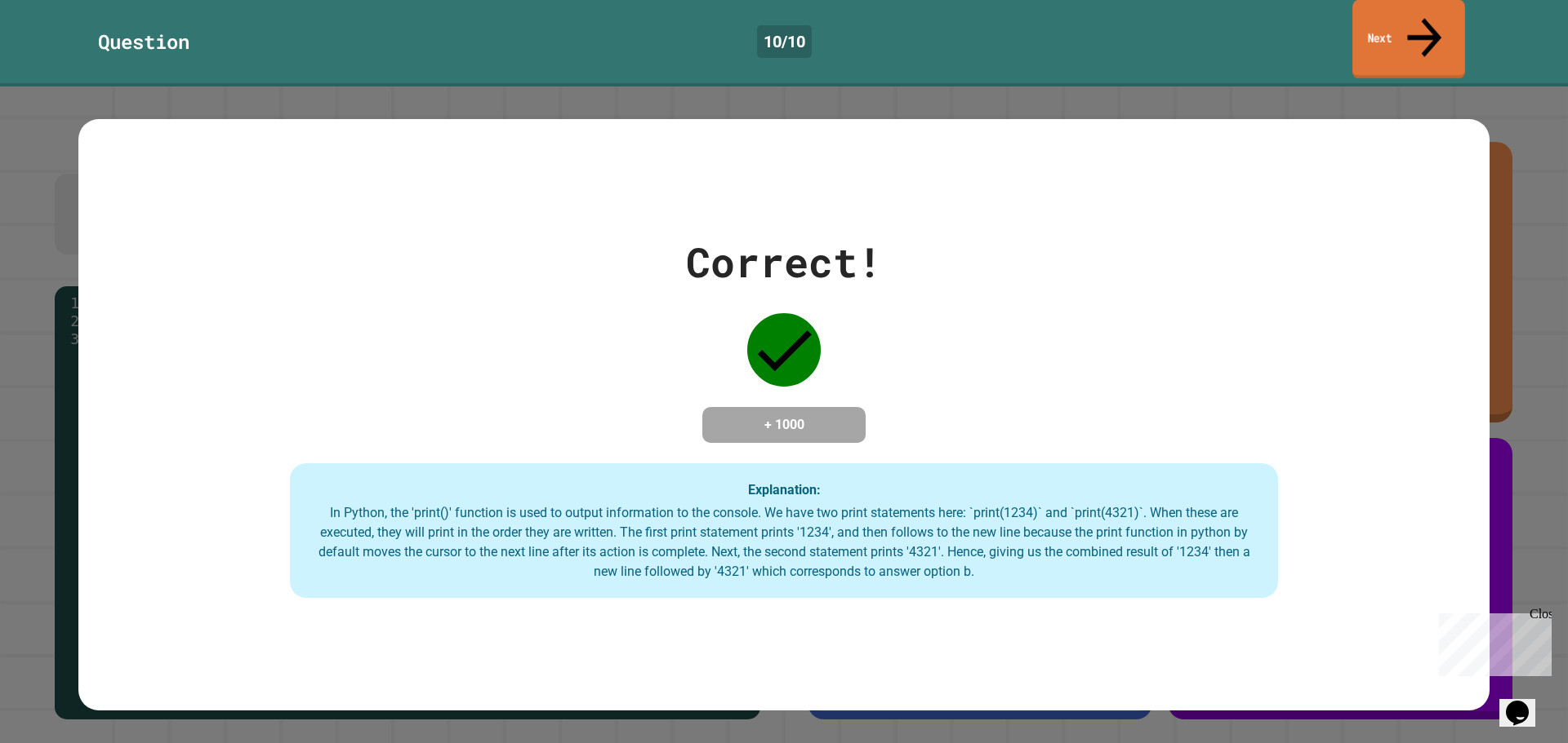
click at [1405, 16] on link "Next" at bounding box center [1408, 39] width 113 height 79
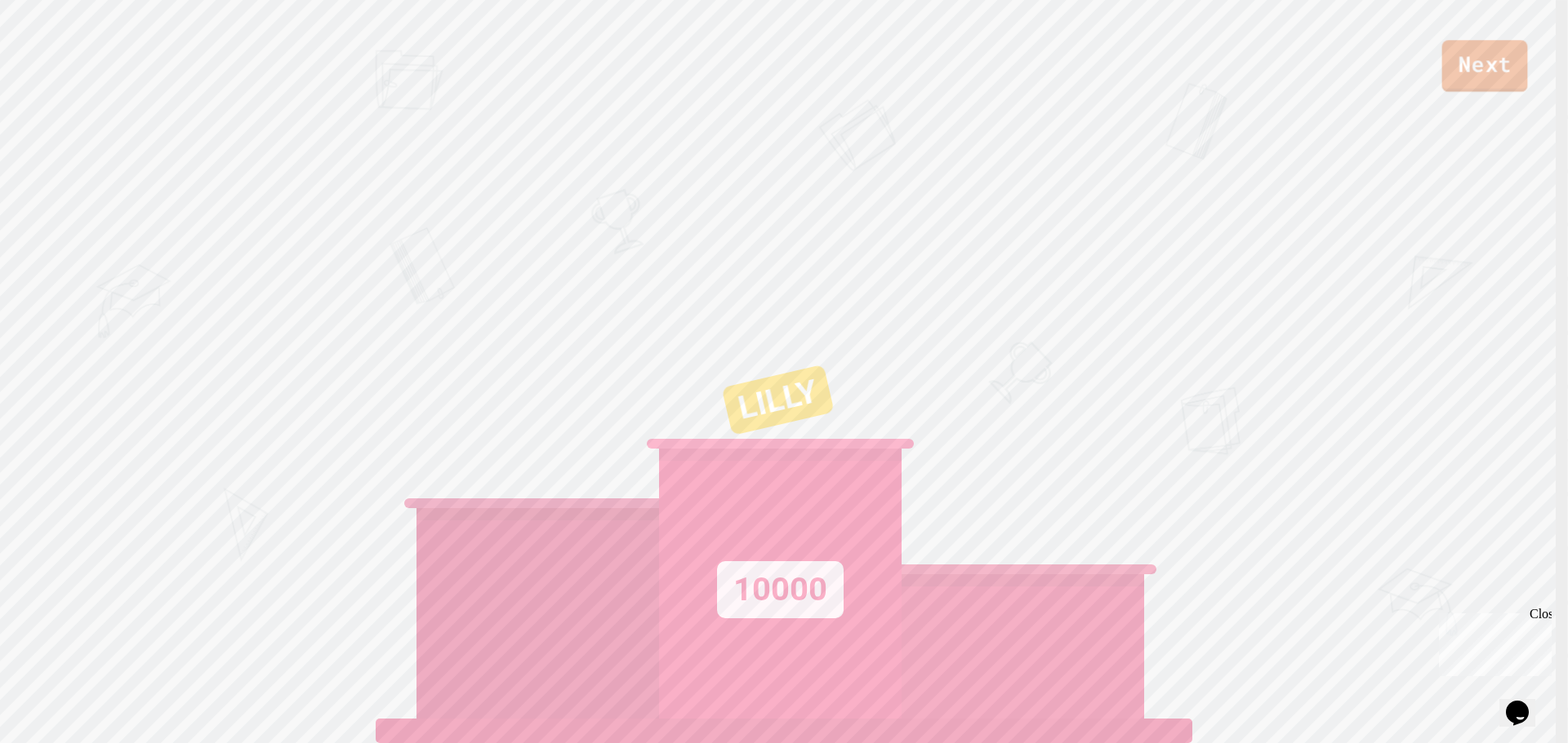
click at [1485, 77] on link "Next" at bounding box center [1485, 66] width 86 height 52
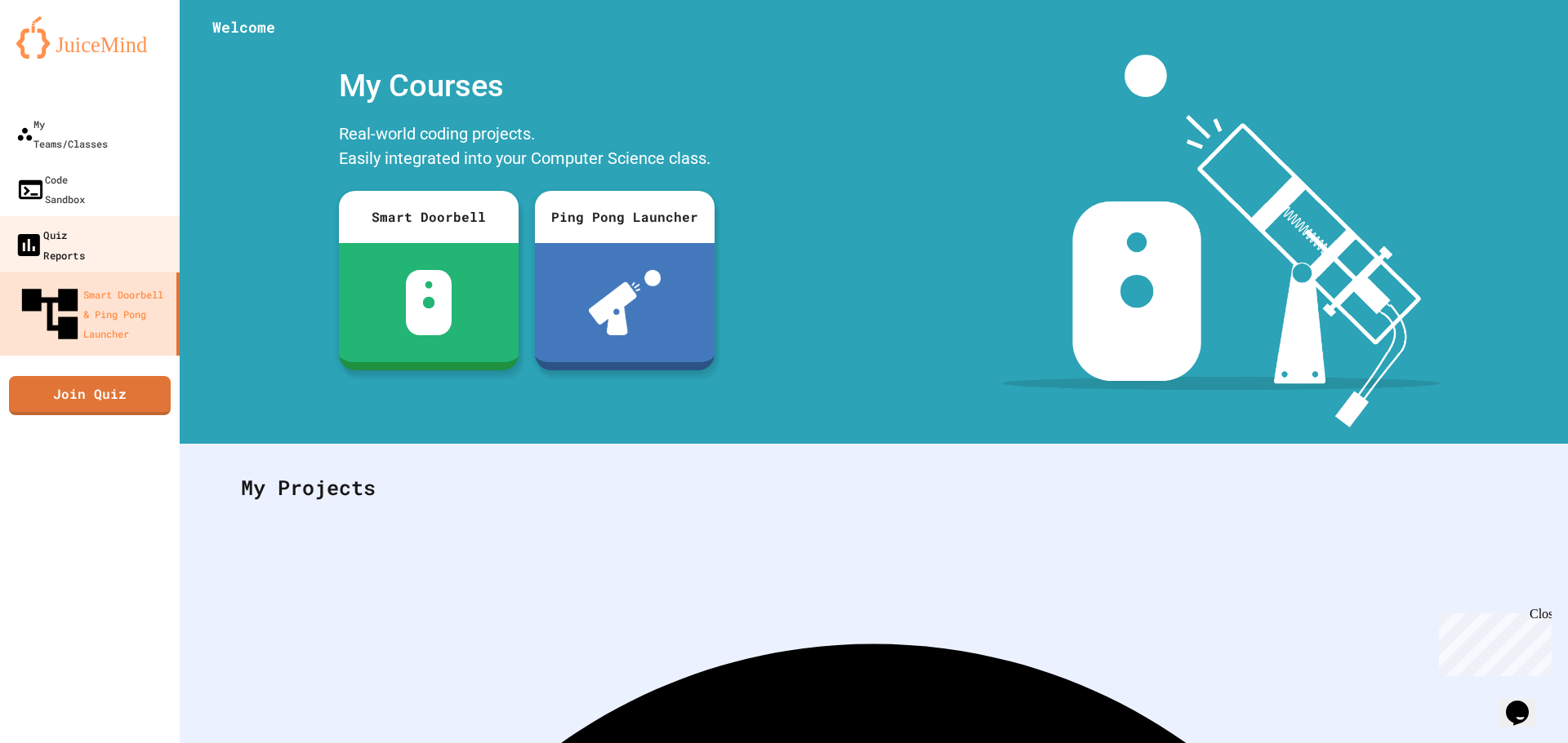
click at [85, 224] on div "Quiz Reports" at bounding box center [49, 244] width 71 height 40
